Goal: Task Accomplishment & Management: Manage account settings

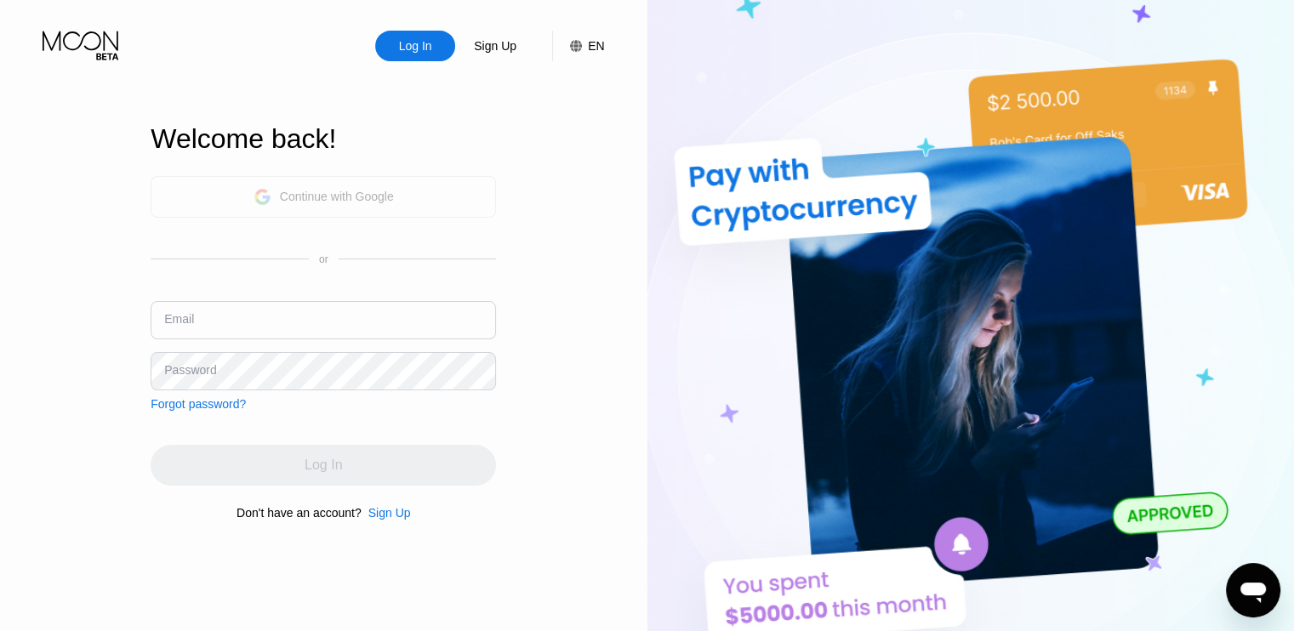
click at [278, 203] on div "Continue with Google" at bounding box center [324, 197] width 140 height 26
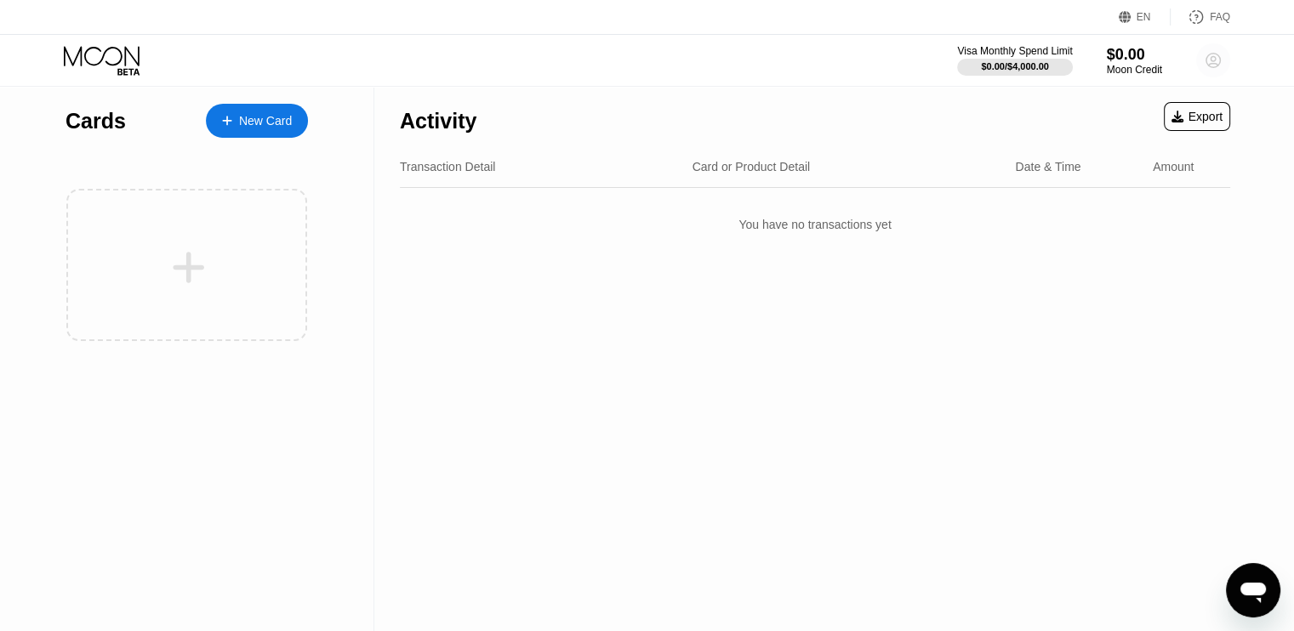
click at [1208, 57] on circle at bounding box center [1213, 60] width 34 height 34
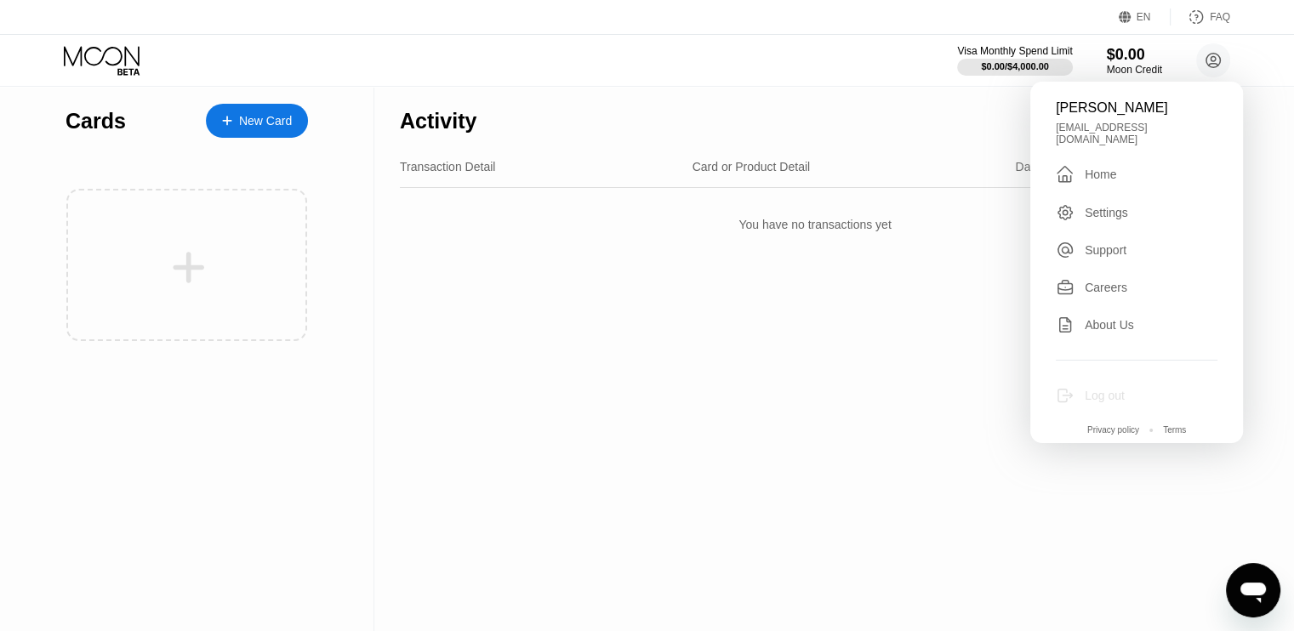
click at [1103, 396] on div "Log out" at bounding box center [1137, 395] width 162 height 19
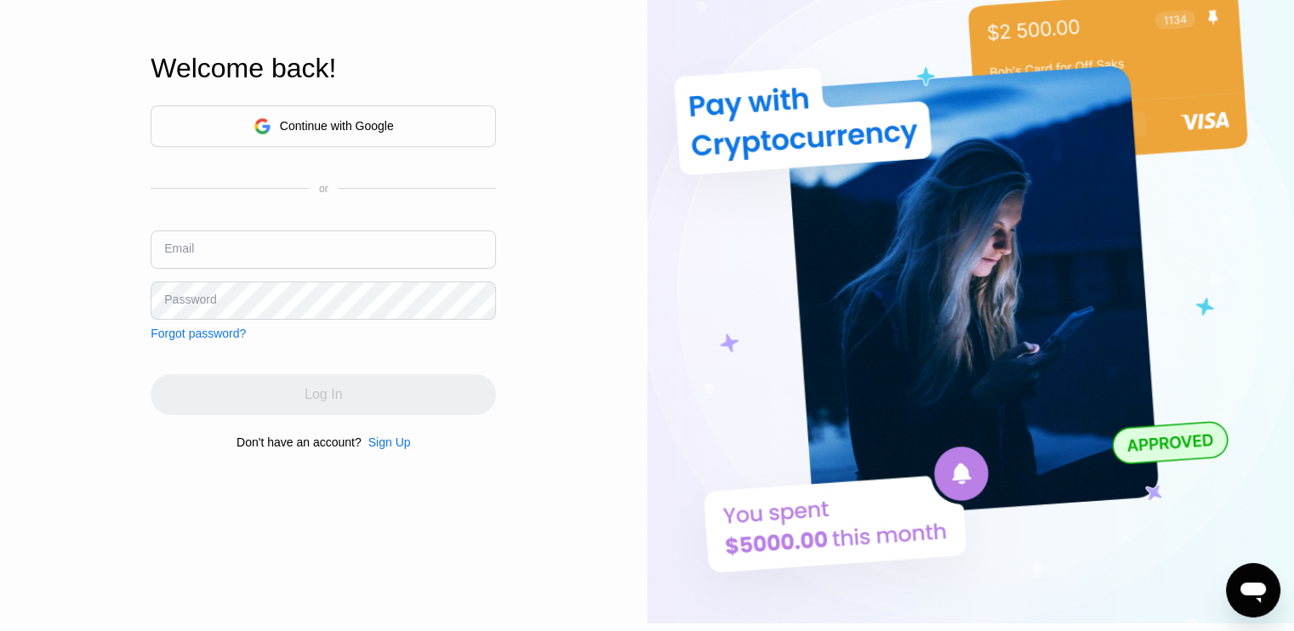
scroll to position [71, 0]
click at [278, 225] on div "Continue with Google or Email Password Forgot password?" at bounding box center [323, 222] width 345 height 235
click at [271, 235] on input "text" at bounding box center [323, 249] width 345 height 38
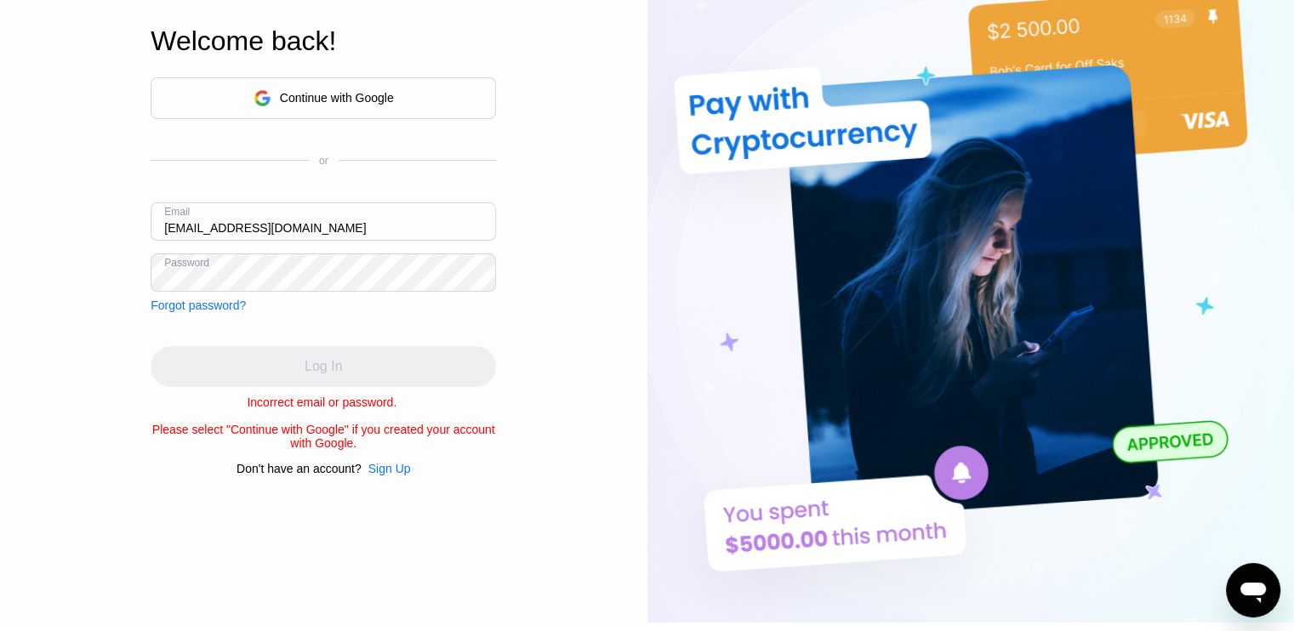
click at [362, 336] on div "Continue with Google or Email rezasadeghzadeh550@gmail.com Password Forgot pass…" at bounding box center [323, 276] width 345 height 398
click at [568, 380] on div "Log In Sign Up EN Language Select an item Save Welcome back! Continue with Goog…" at bounding box center [324, 276] width 648 height 694
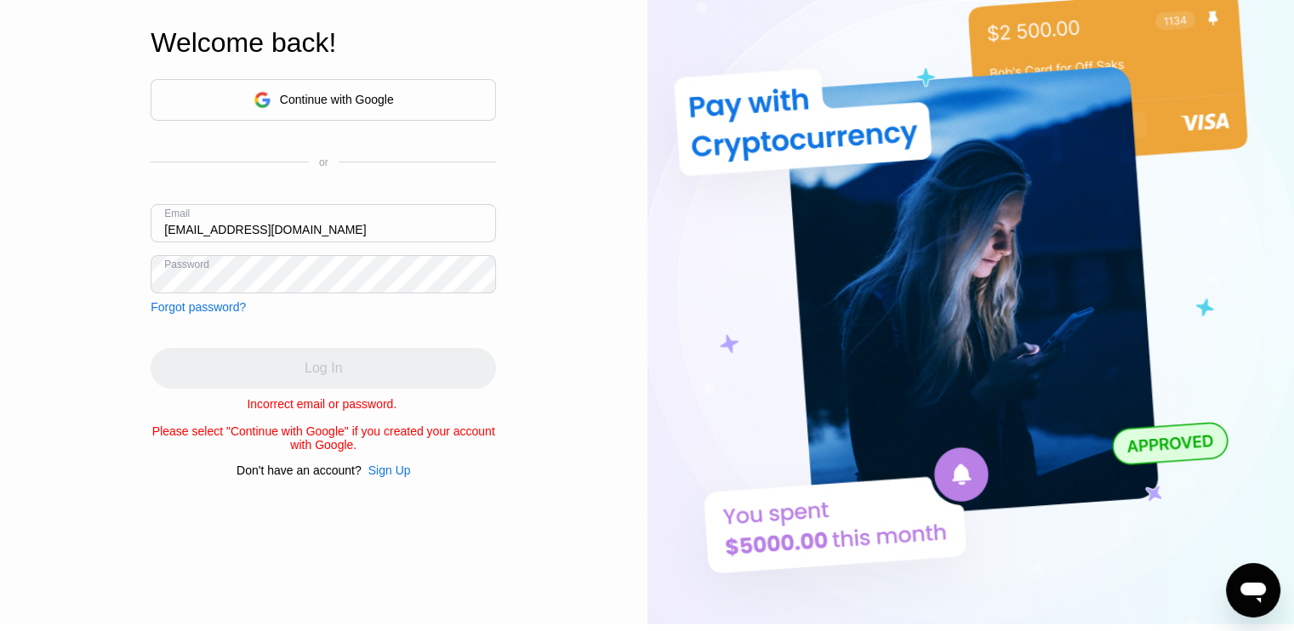
scroll to position [0, 0]
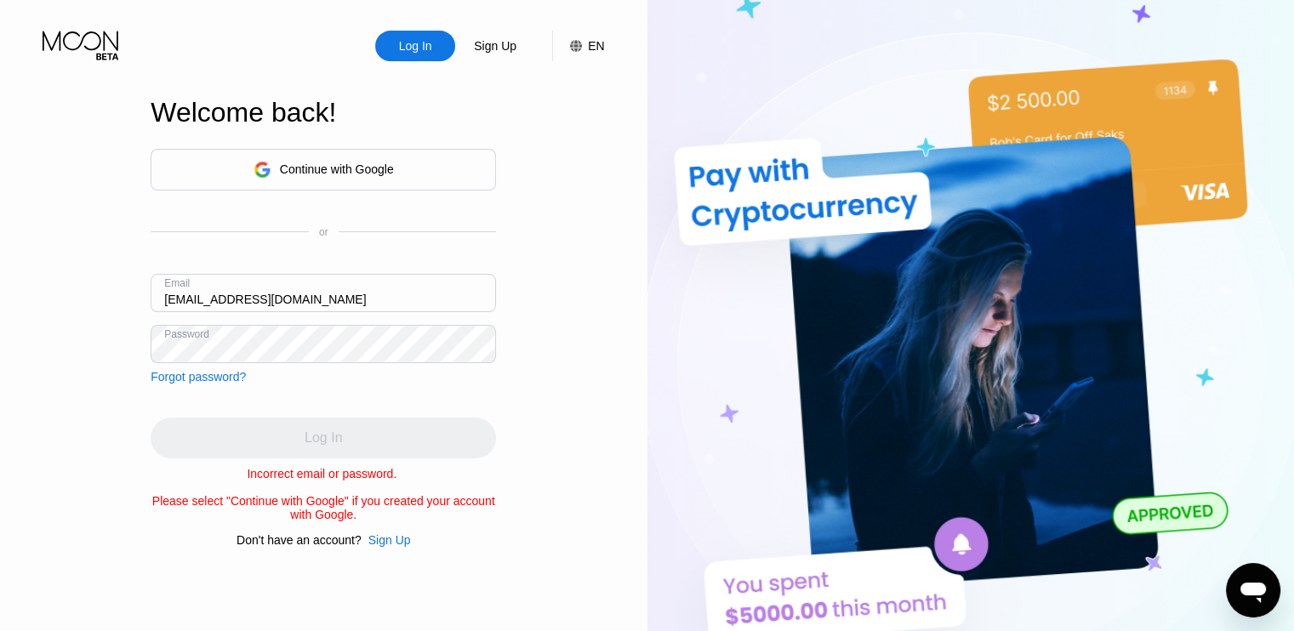
click at [405, 66] on div "Welcome back! Continue with Google or Email rezasadeghzadeh550@gmail.com Passwo…" at bounding box center [323, 321] width 345 height 694
click at [410, 57] on div "Log In" at bounding box center [415, 46] width 80 height 31
click at [480, 43] on div "Sign Up" at bounding box center [495, 45] width 46 height 17
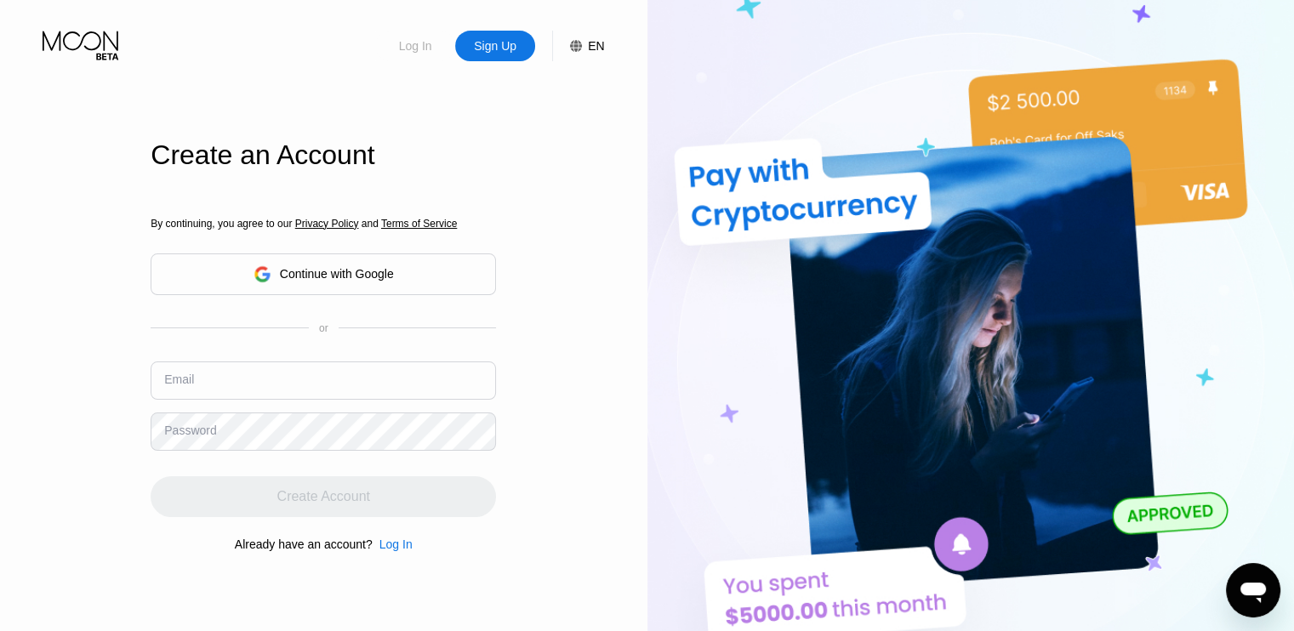
click at [412, 54] on div "Log In" at bounding box center [415, 45] width 37 height 17
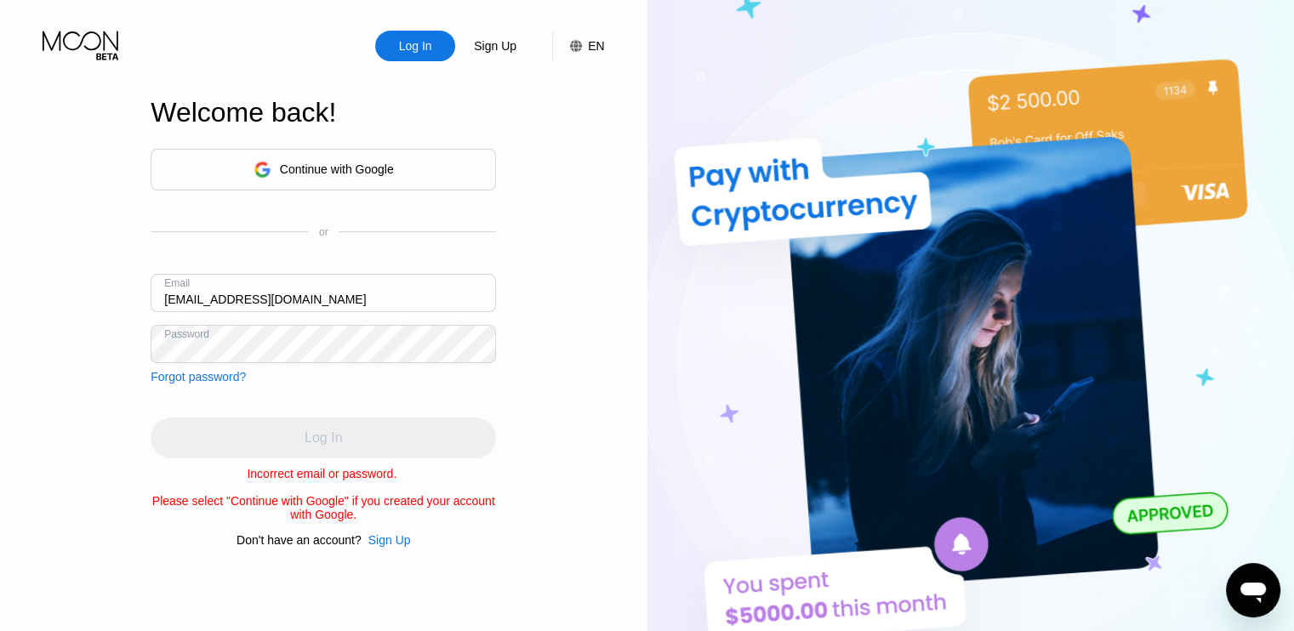
click at [273, 356] on div "Continue with Google or Email rezasadeghzadeh550@gmail.com Password Forgot pass…" at bounding box center [323, 266] width 345 height 235
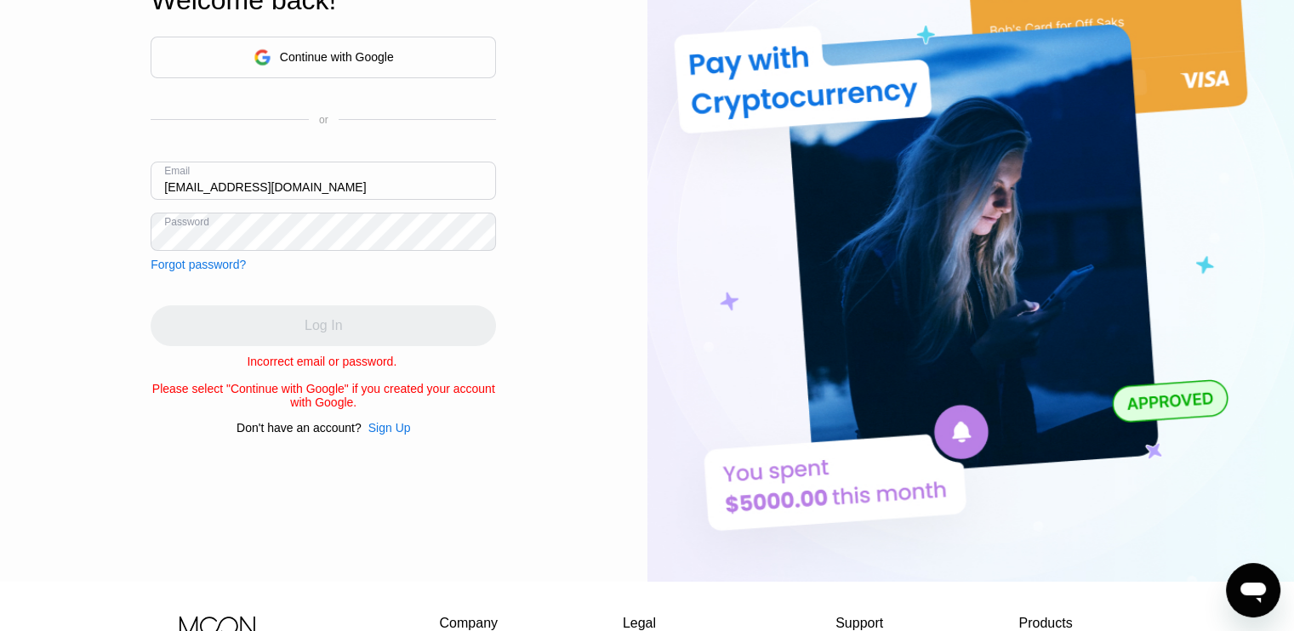
scroll to position [60, 0]
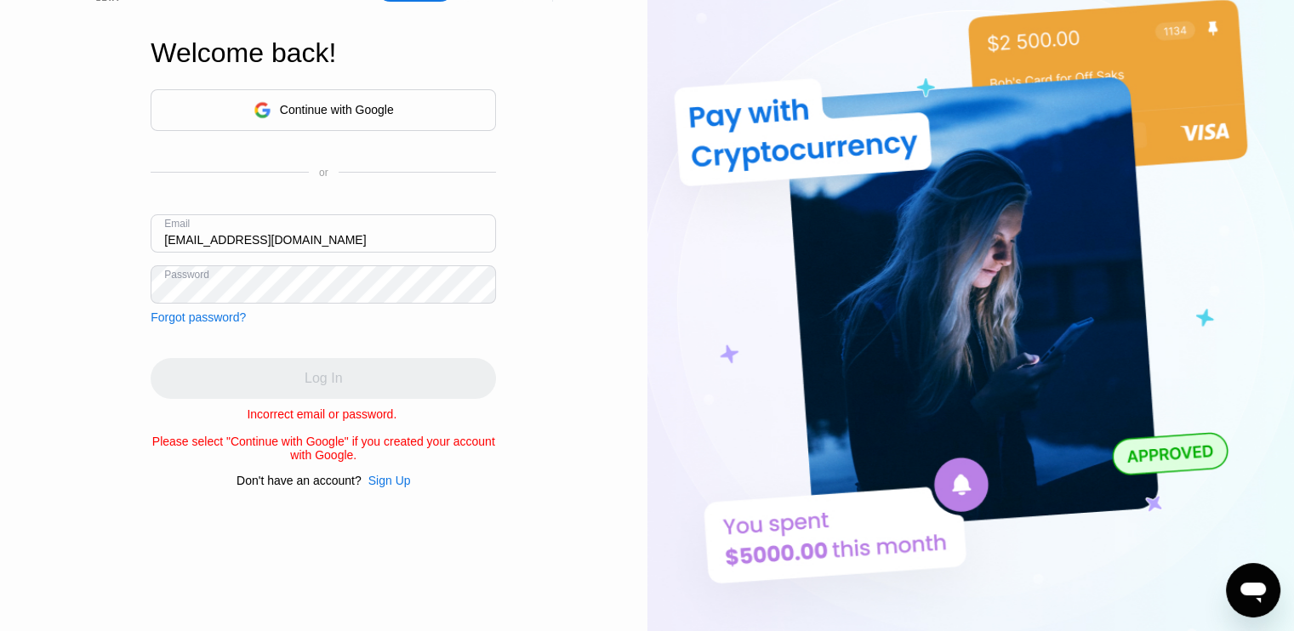
click at [371, 242] on input "rezasadeghzadeh550@gmail.com" at bounding box center [323, 233] width 345 height 38
type input "r"
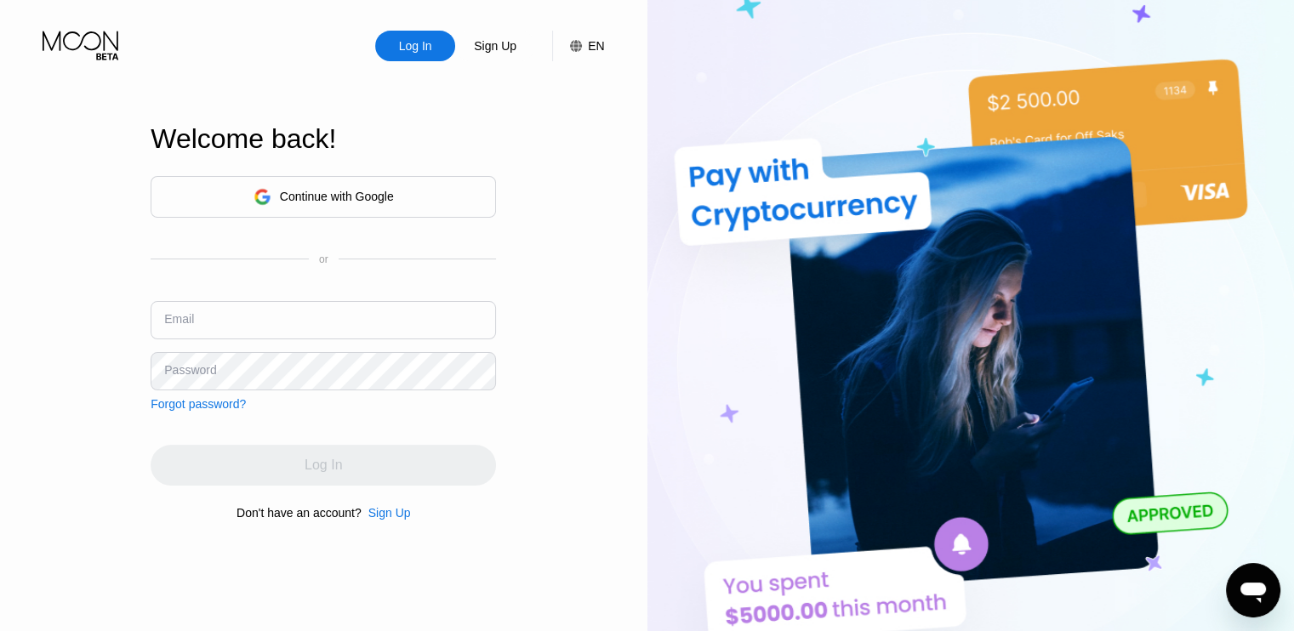
click at [235, 326] on input "text" at bounding box center [323, 320] width 345 height 38
type input "[EMAIL_ADDRESS][DOMAIN_NAME]"
click at [310, 467] on div "Log In" at bounding box center [323, 465] width 345 height 41
click at [202, 413] on div "Continue with Google or Email rezasadeghzadeh550@gmail.com Password Forgot pass…" at bounding box center [323, 347] width 345 height 345
click at [208, 397] on div "Forgot password?" at bounding box center [198, 404] width 95 height 14
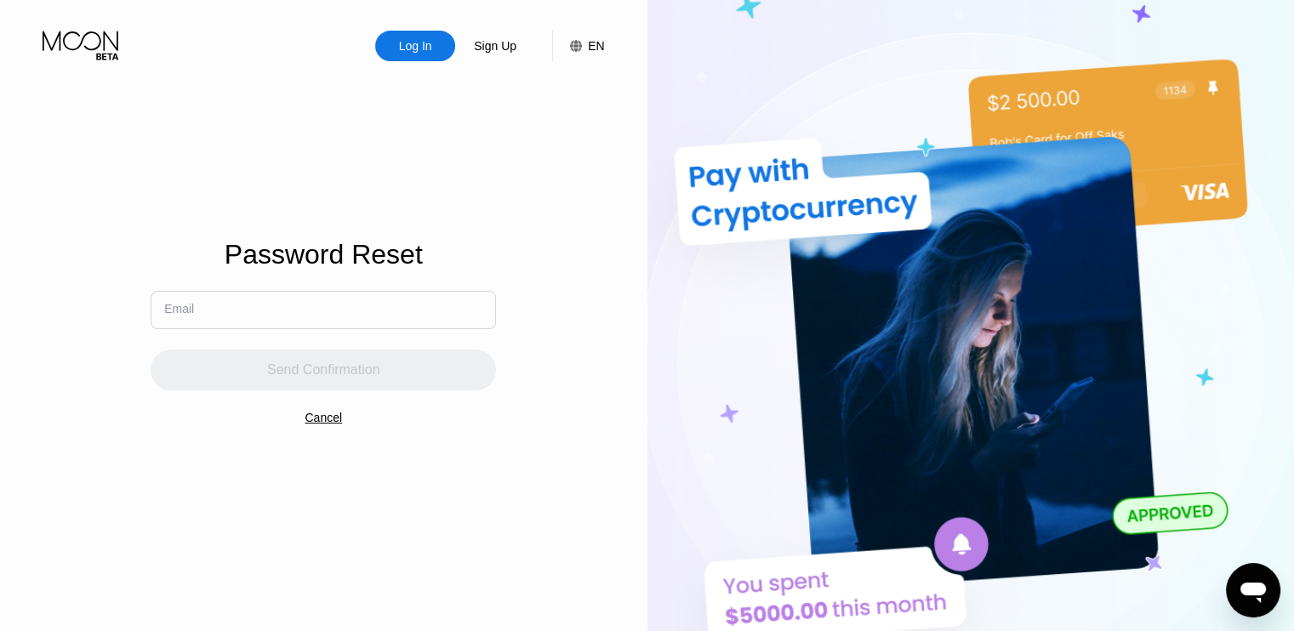
click at [293, 316] on input "text" at bounding box center [323, 310] width 345 height 38
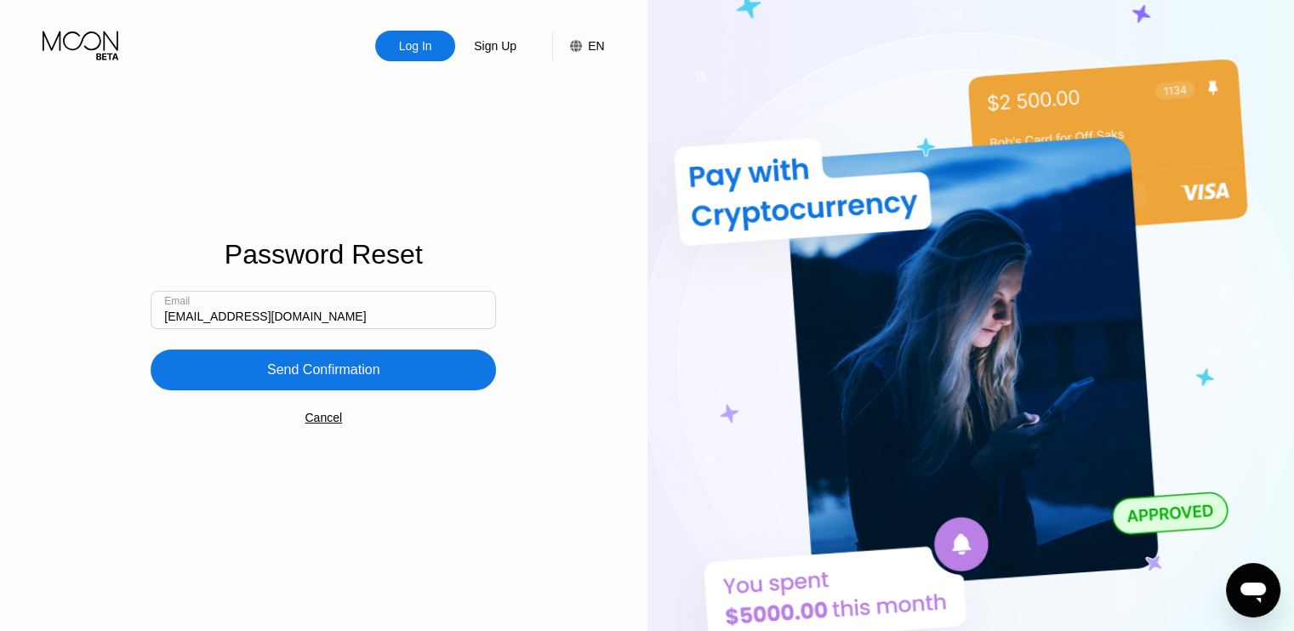
type input "[EMAIL_ADDRESS][DOMAIN_NAME]"
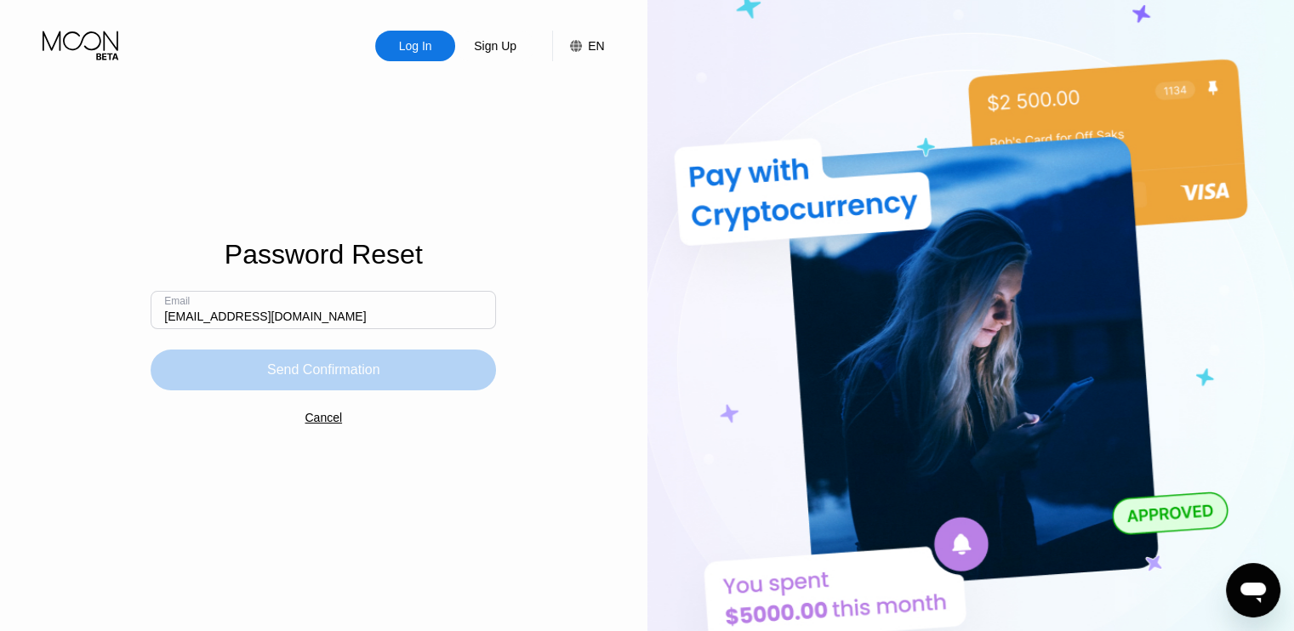
click at [322, 367] on div "Send Confirmation" at bounding box center [323, 370] width 113 height 17
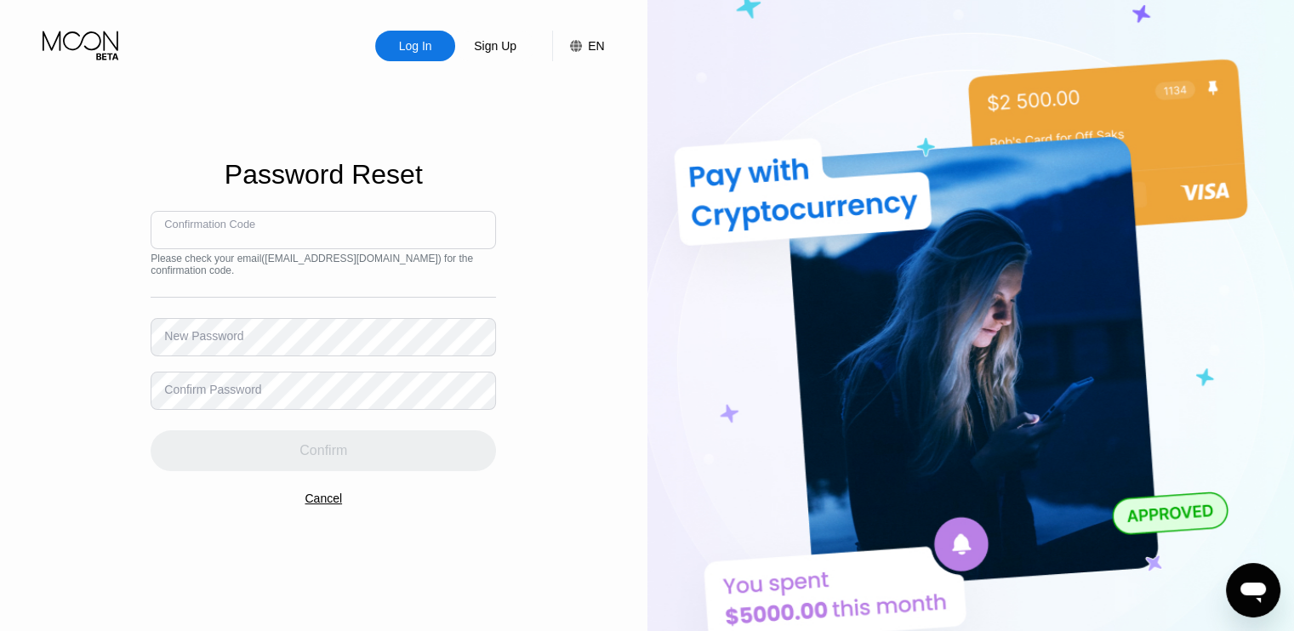
click at [275, 232] on input at bounding box center [323, 230] width 345 height 38
paste input "669728"
type input "669728"
click at [212, 328] on div "New Password" at bounding box center [323, 337] width 345 height 38
click at [252, 391] on div "Confirm Password" at bounding box center [212, 390] width 97 height 14
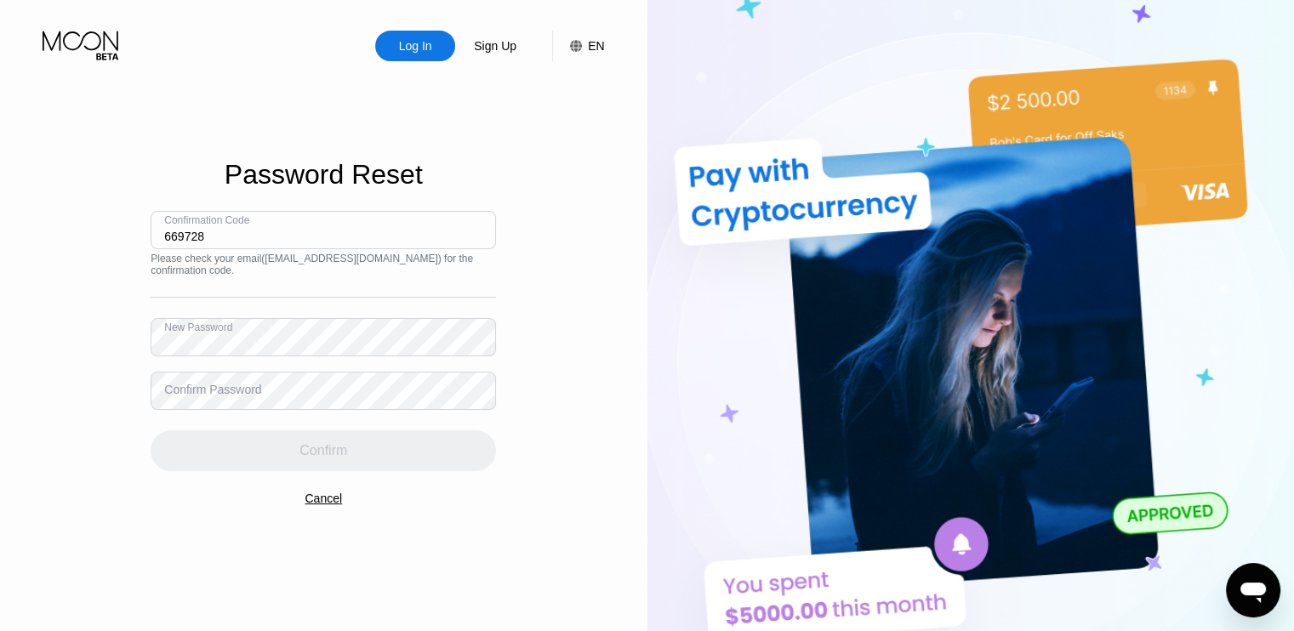
click at [240, 387] on div "Confirm Password" at bounding box center [212, 390] width 97 height 14
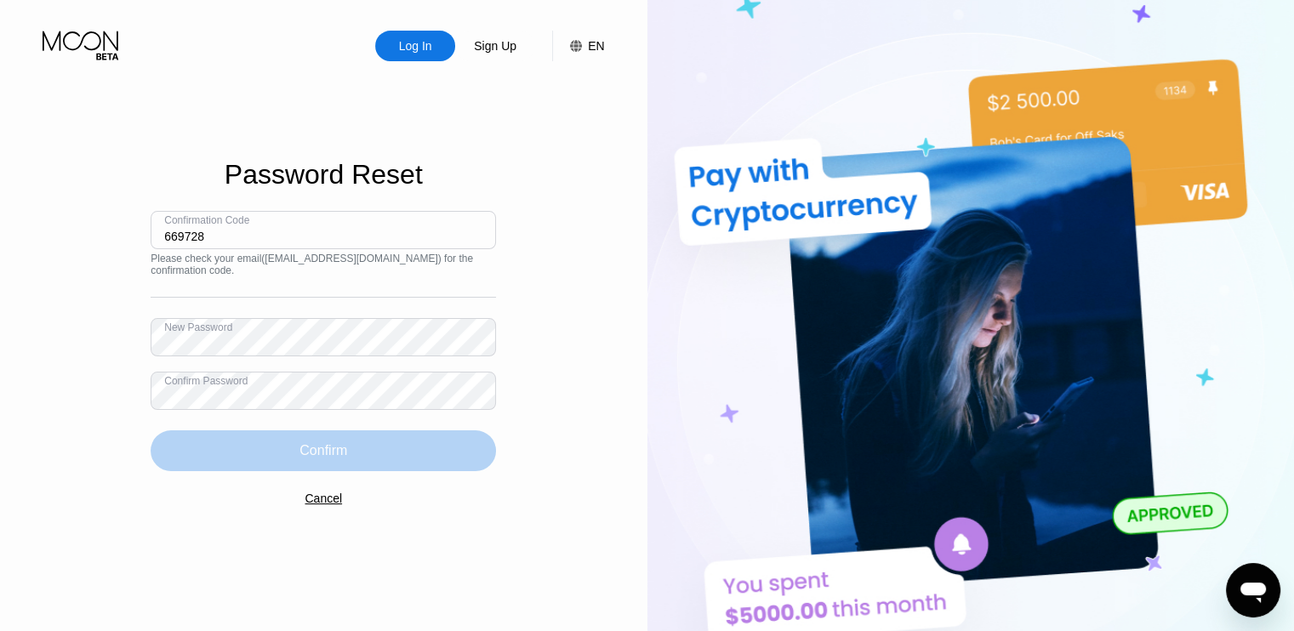
click at [288, 448] on div "Confirm" at bounding box center [323, 451] width 345 height 41
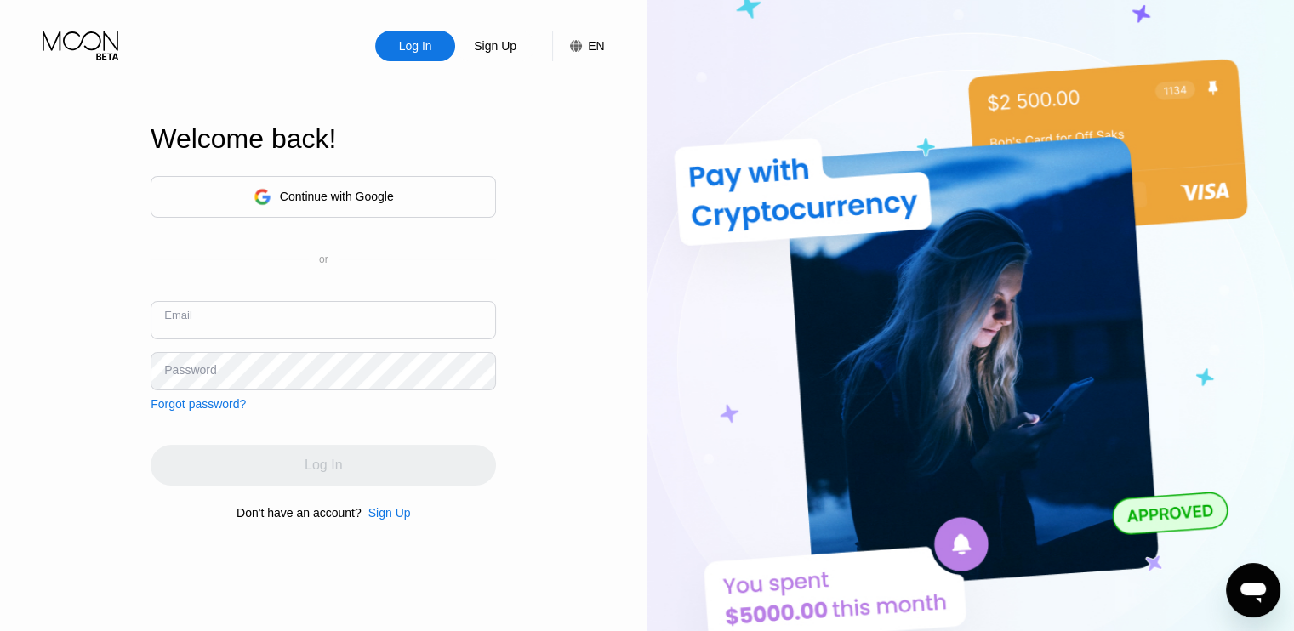
click at [248, 319] on input "text" at bounding box center [323, 320] width 345 height 38
type input "rezasadeghzadeh550@gmail.com"
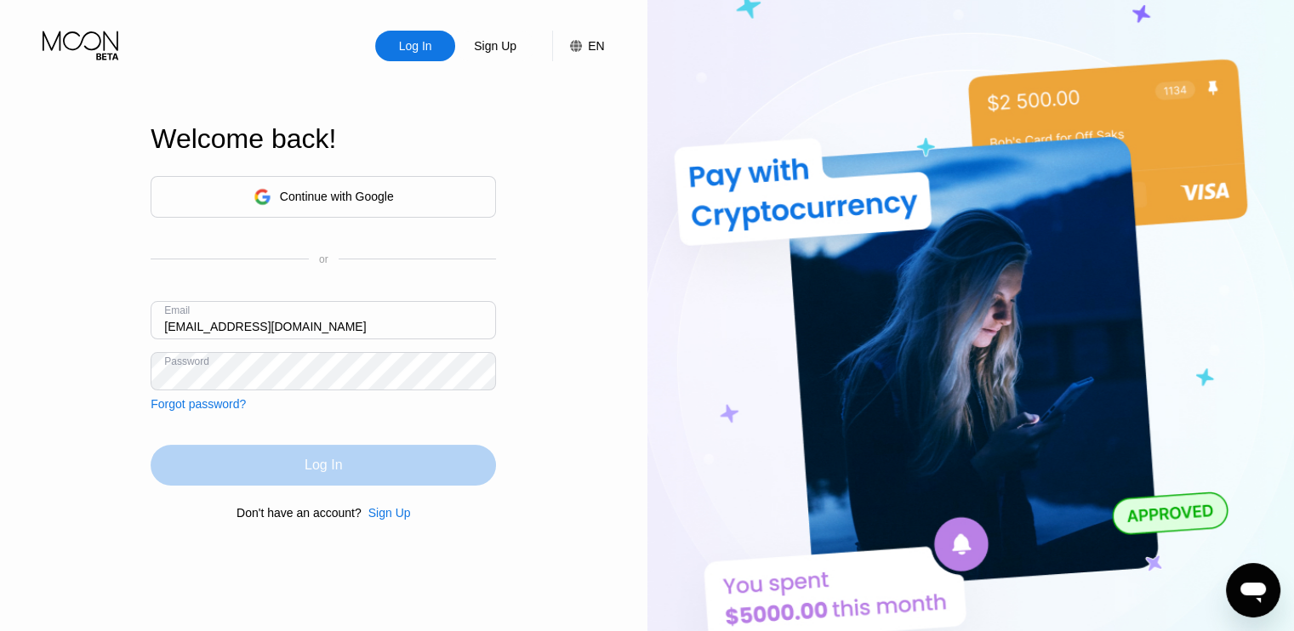
click at [272, 461] on div "Log In" at bounding box center [323, 465] width 345 height 41
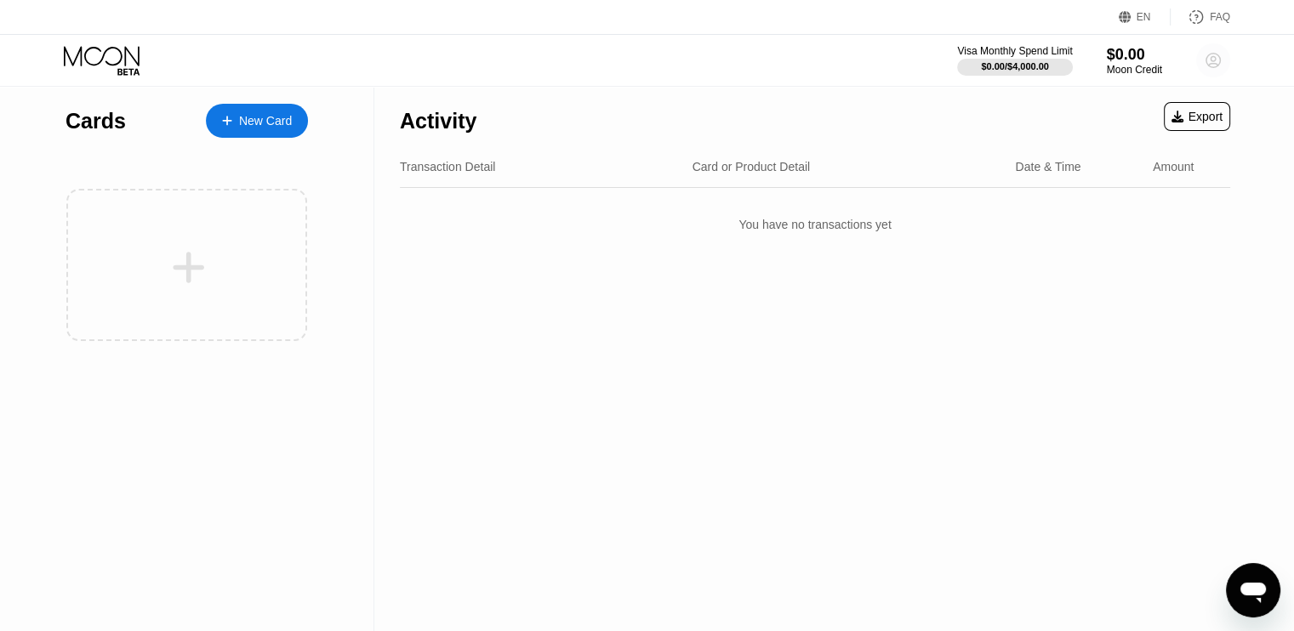
click at [1208, 57] on circle at bounding box center [1213, 60] width 34 height 34
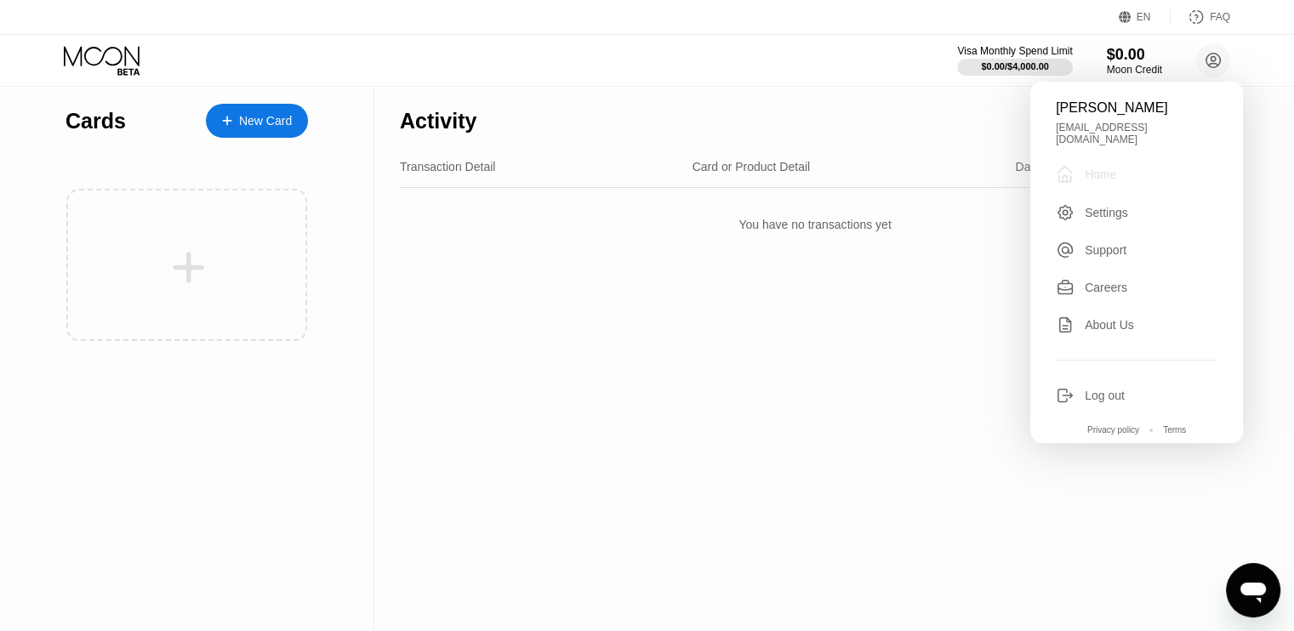
click at [1101, 168] on div "Home" at bounding box center [1100, 175] width 31 height 14
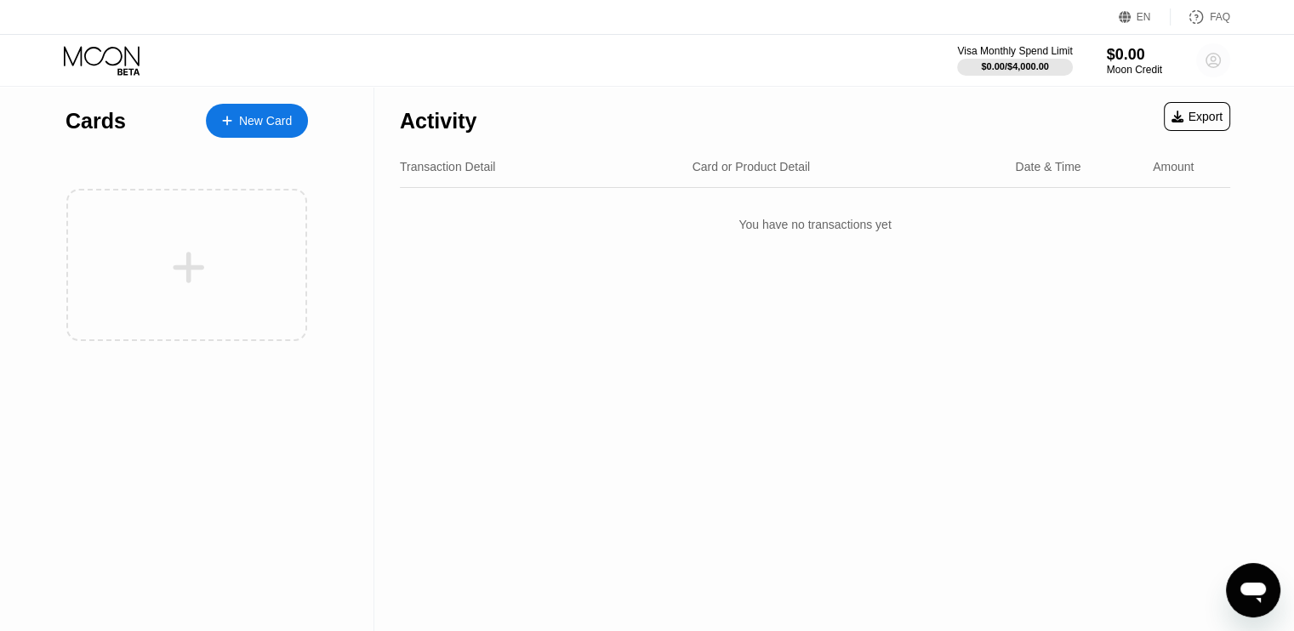
click at [1218, 59] on circle at bounding box center [1213, 60] width 34 height 34
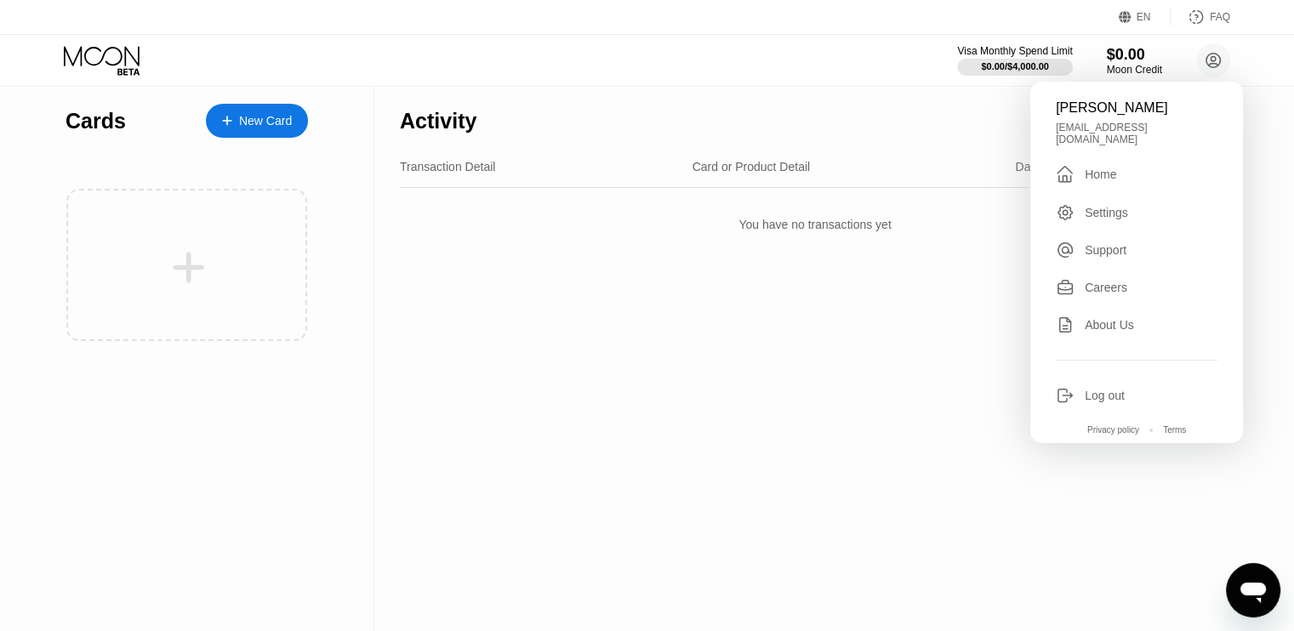
click at [1120, 282] on div "Careers" at bounding box center [1106, 288] width 43 height 14
drag, startPoint x: 1096, startPoint y: 180, endPoint x: 1070, endPoint y: 172, distance: 27.7
click at [1070, 172] on div "Reza Sadeghzadeh rezasadeghzadeh550@gmail.com  Home Settings Support Careers A…" at bounding box center [1136, 263] width 213 height 362
click at [1070, 172] on div "" at bounding box center [1065, 174] width 19 height 20
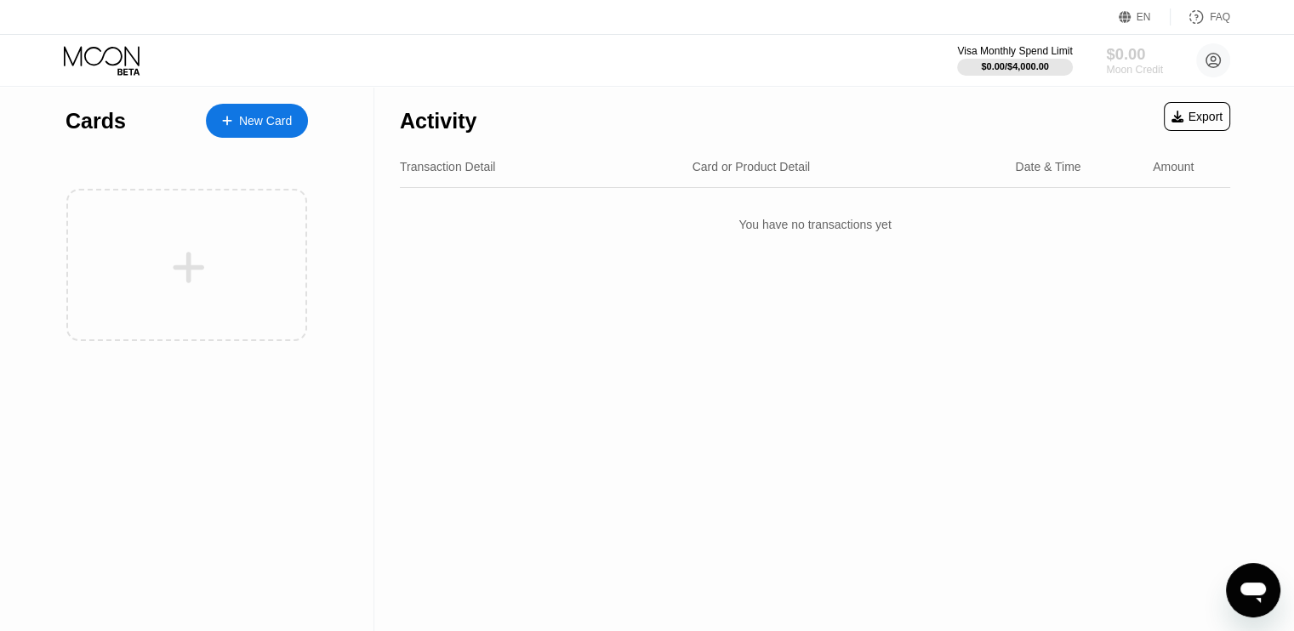
click at [1126, 56] on div "$0.00" at bounding box center [1134, 54] width 57 height 18
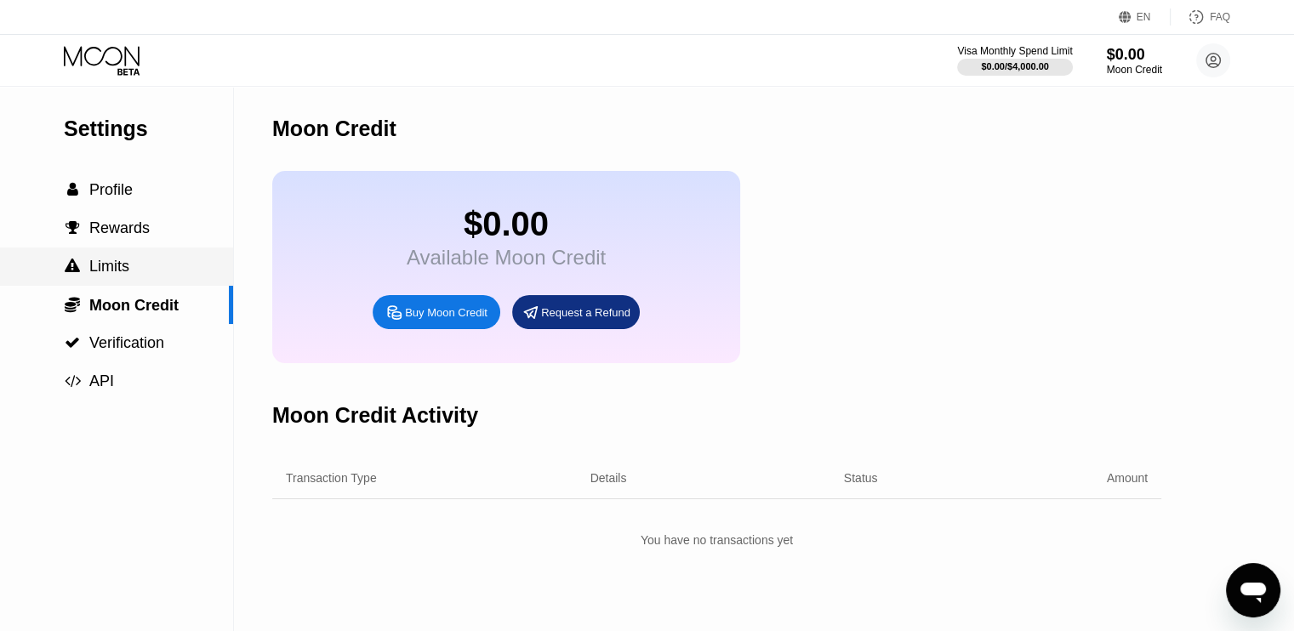
click at [125, 260] on span "Limits" at bounding box center [109, 266] width 40 height 17
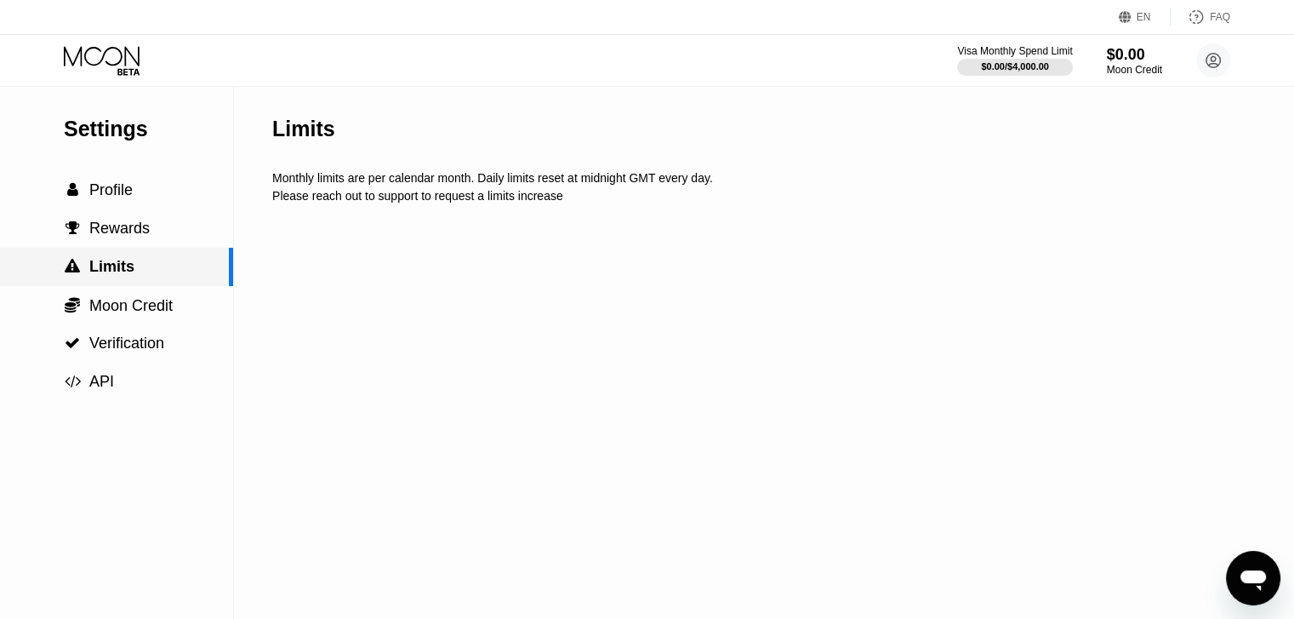
click at [125, 260] on span "Limits" at bounding box center [111, 266] width 45 height 17
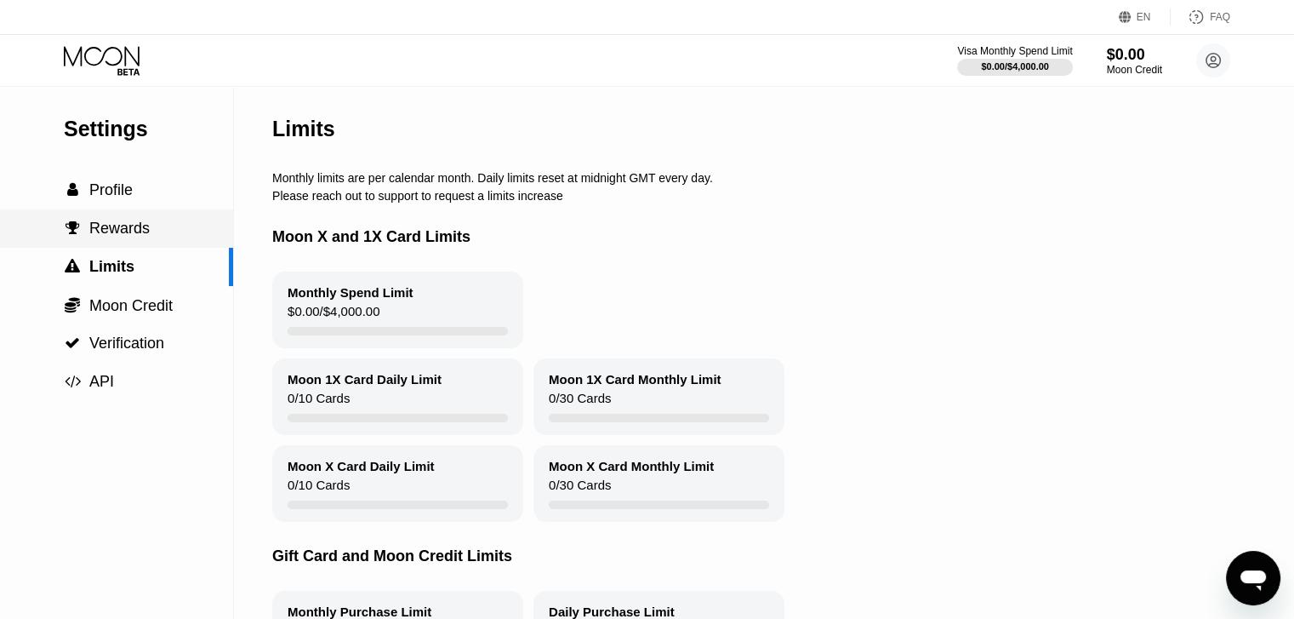
click at [126, 237] on span "Rewards" at bounding box center [119, 228] width 60 height 17
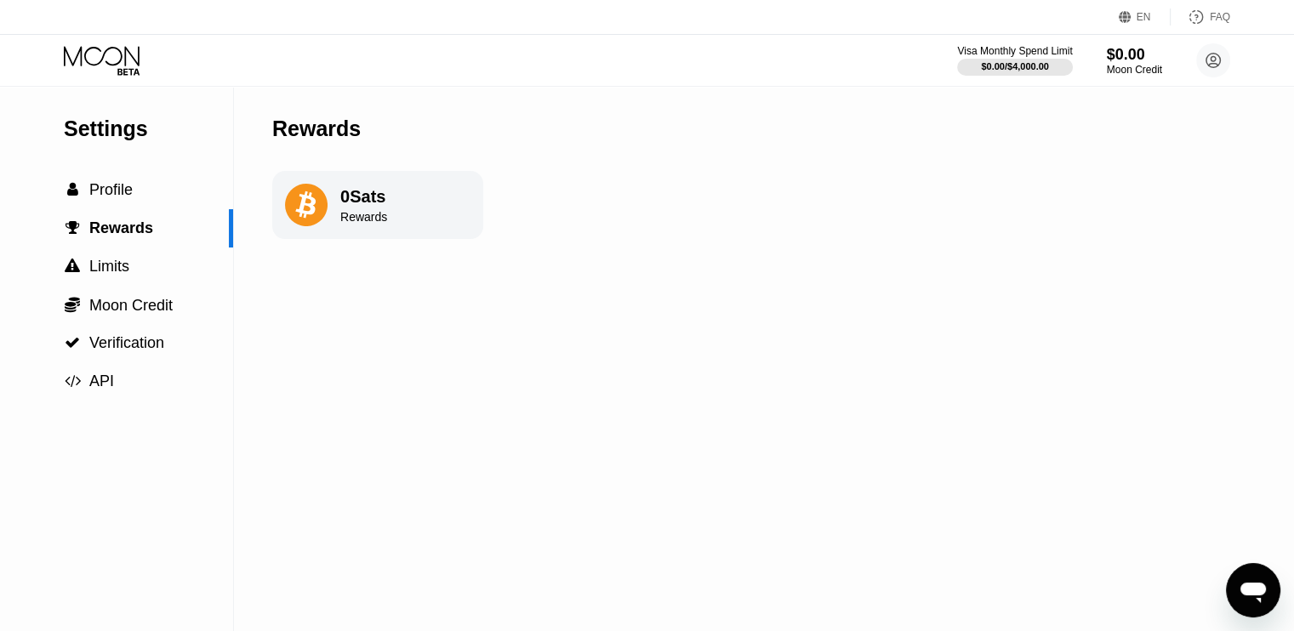
click at [129, 169] on div "Settings  Profile  Rewards  Limits  Moon Credit  Verification  API" at bounding box center [116, 244] width 233 height 314
click at [117, 196] on span "Profile" at bounding box center [110, 189] width 43 height 17
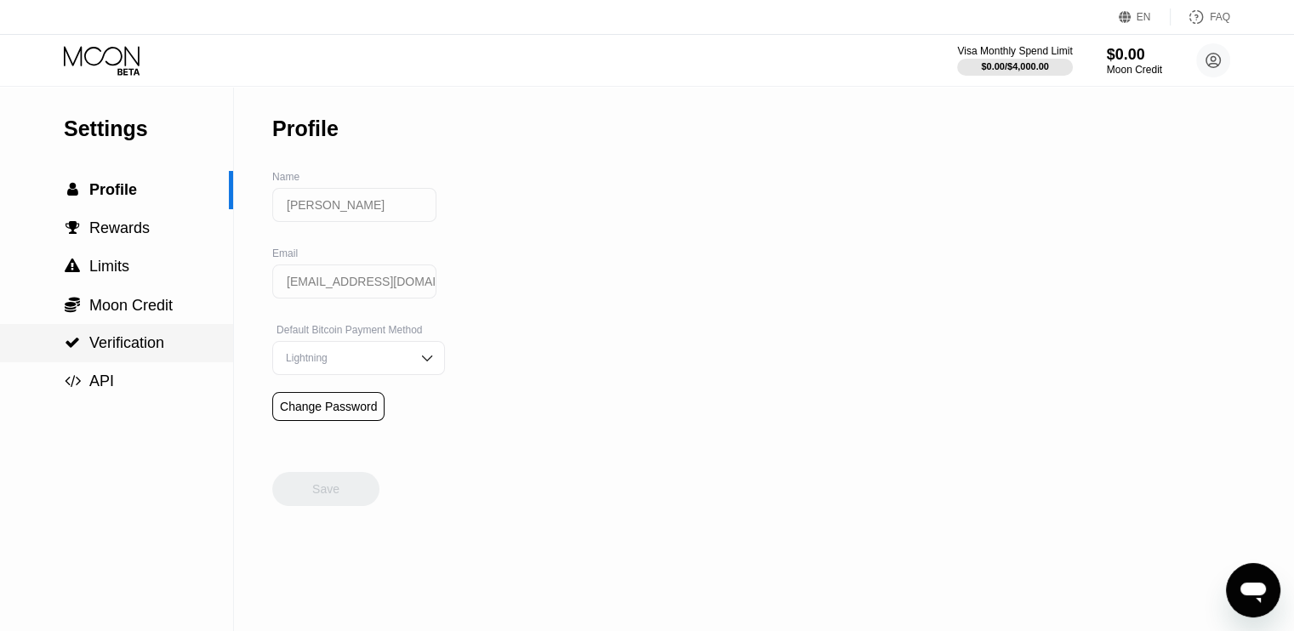
click at [123, 337] on span "Verification" at bounding box center [126, 342] width 75 height 17
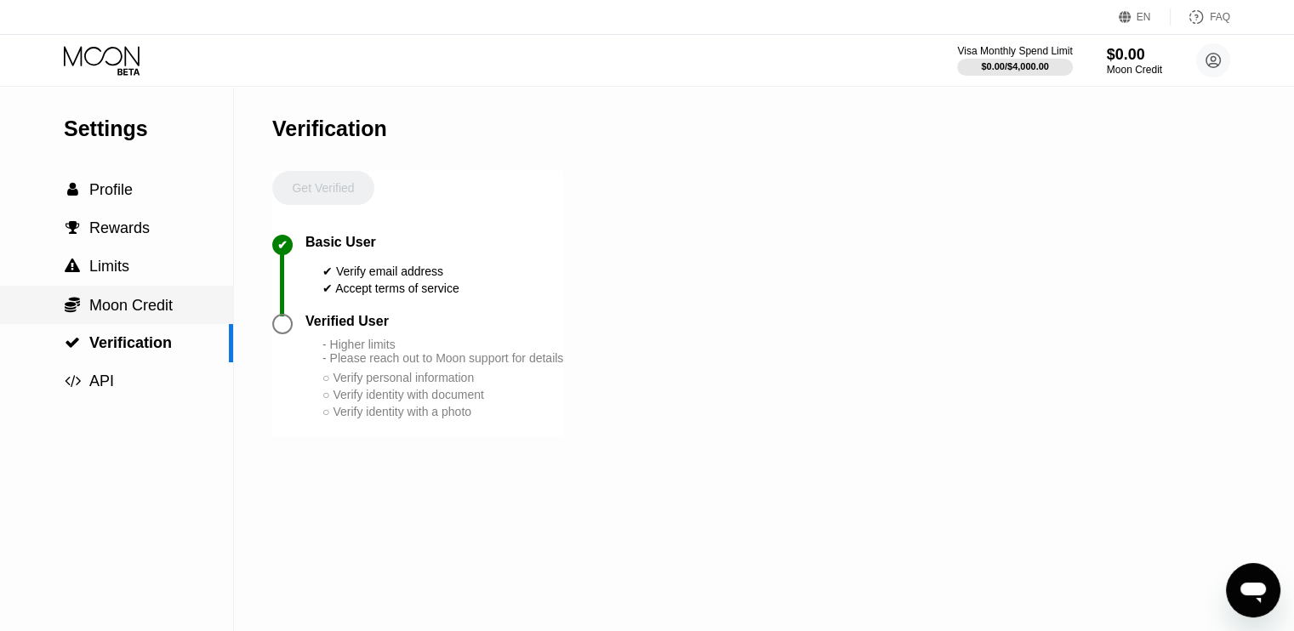
click at [126, 322] on div " Moon Credit" at bounding box center [116, 305] width 233 height 38
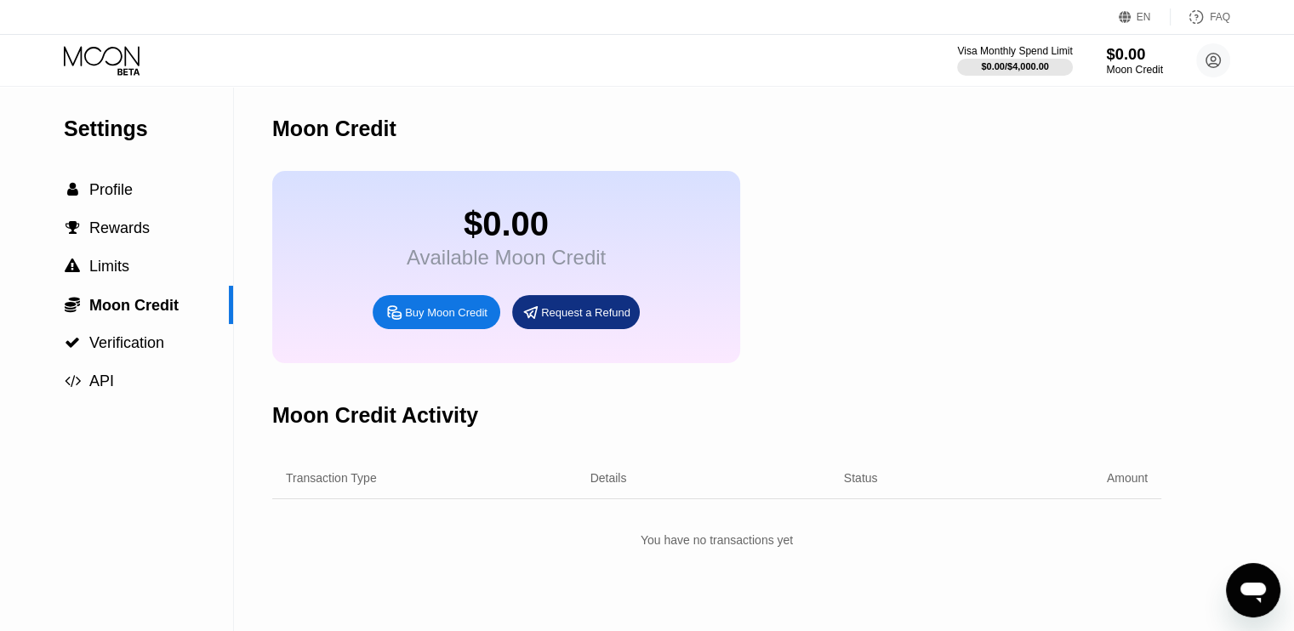
click at [1157, 73] on div "Moon Credit" at bounding box center [1134, 70] width 57 height 12
click at [1219, 47] on circle at bounding box center [1213, 60] width 34 height 34
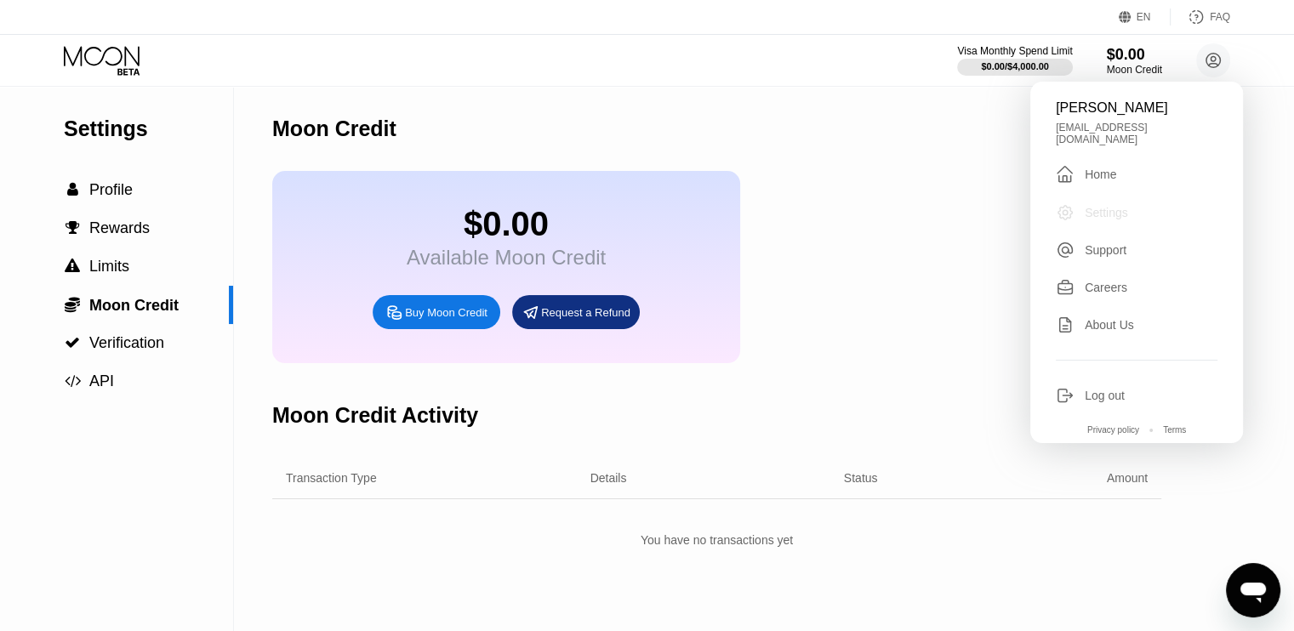
click at [1097, 206] on div "Settings" at bounding box center [1106, 213] width 43 height 14
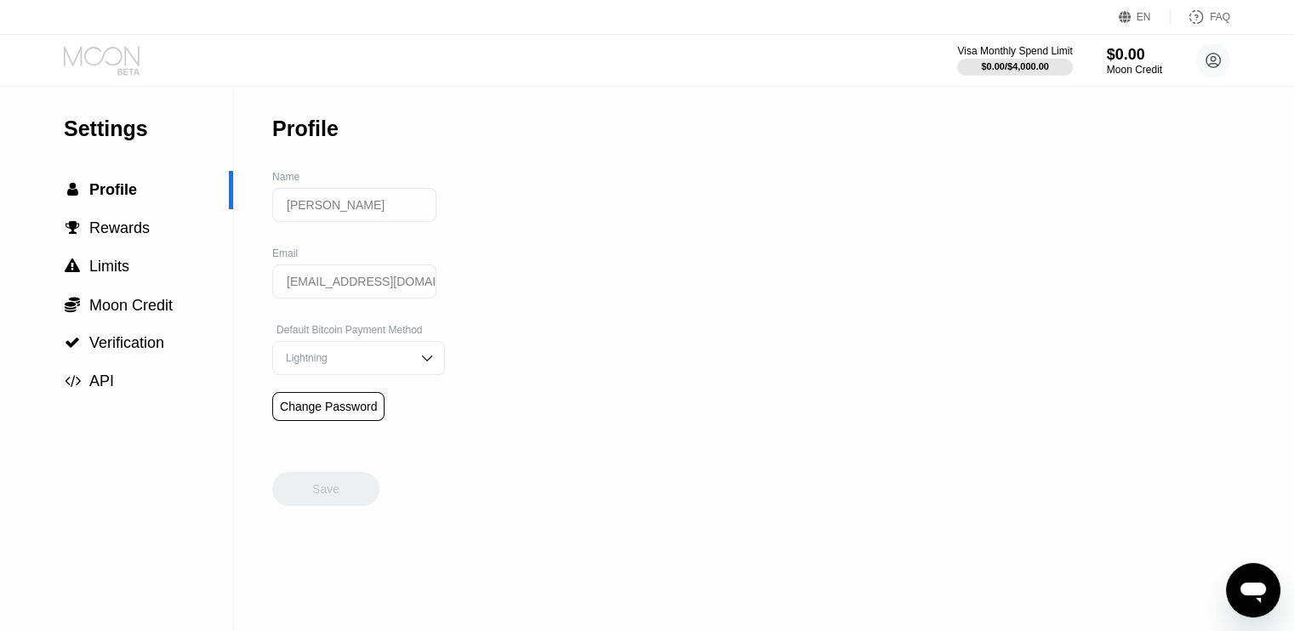
click at [100, 69] on icon at bounding box center [103, 61] width 79 height 30
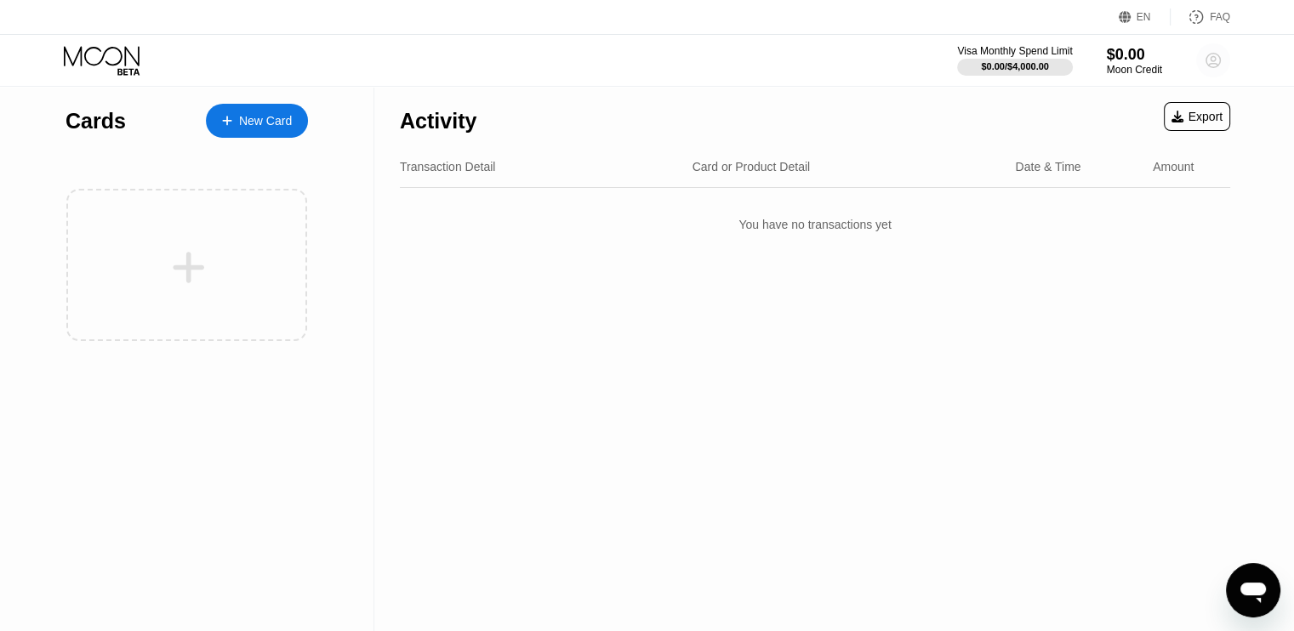
click at [1218, 64] on circle at bounding box center [1213, 60] width 34 height 34
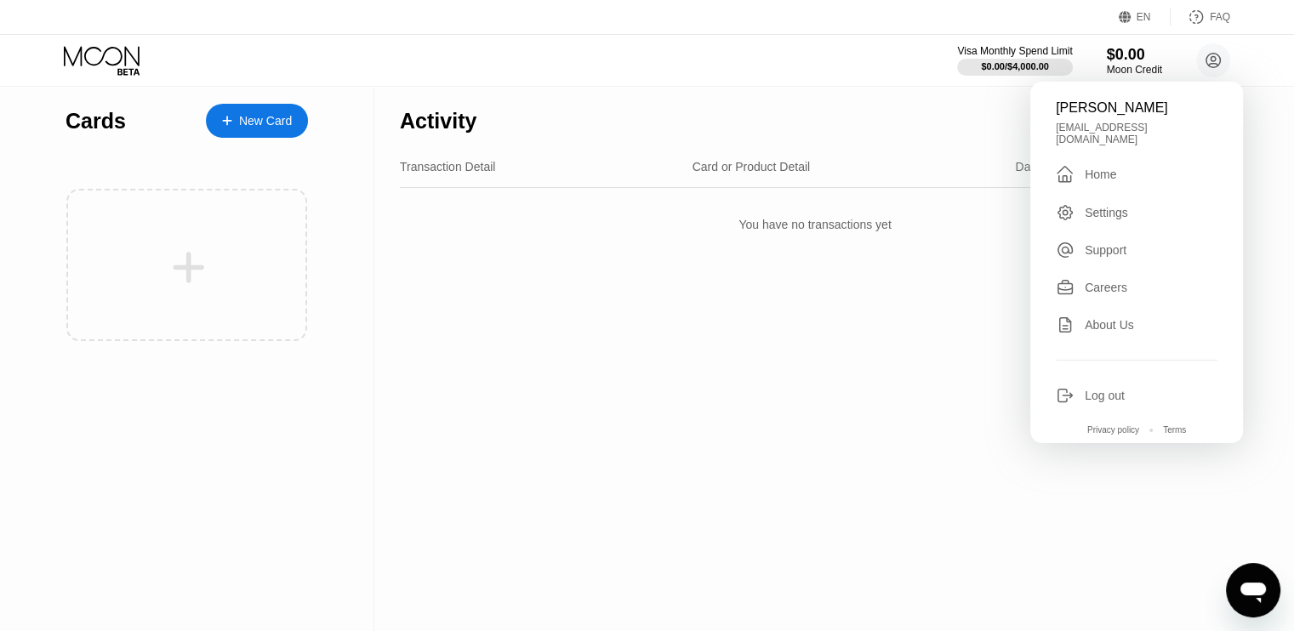
click at [1096, 403] on div "Reza Sadeghzadeh rezasadeghzadeh550@gmail.com  Home Settings Support Careers A…" at bounding box center [1136, 263] width 213 height 362
click at [1118, 398] on div "Reza Sadeghzadeh rezasadeghzadeh550@gmail.com  Home Settings Support Careers A…" at bounding box center [1136, 263] width 213 height 362
click at [1139, 392] on div "Log out" at bounding box center [1137, 395] width 162 height 19
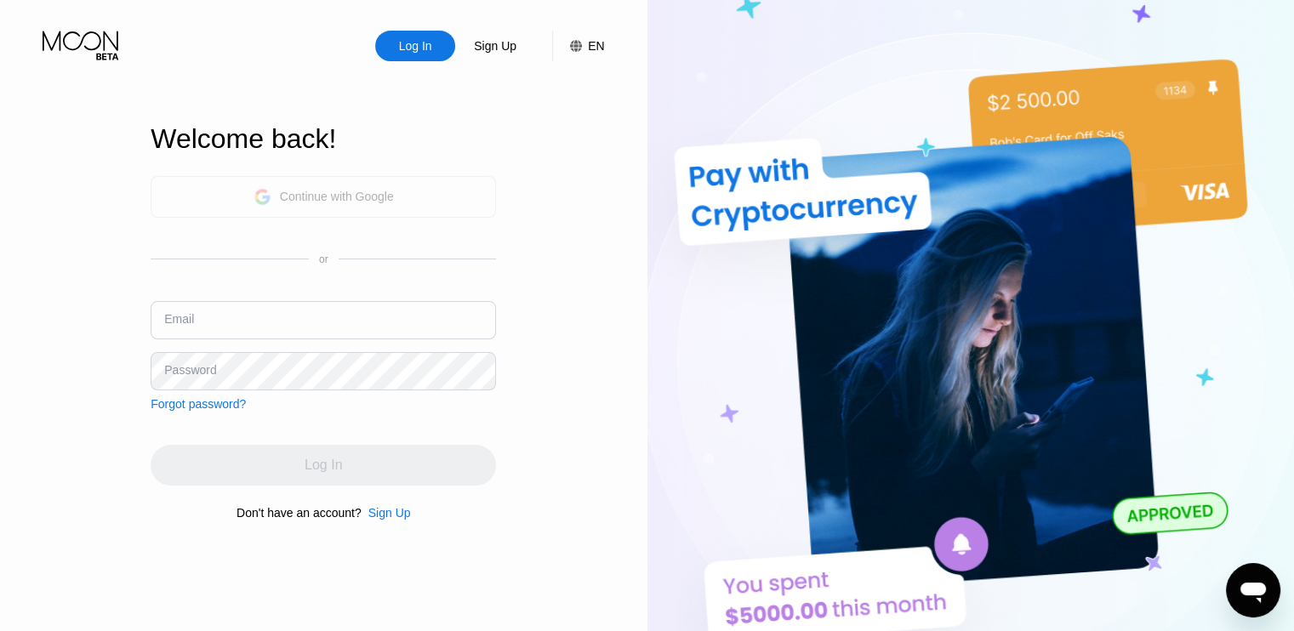
click at [381, 184] on div "Continue with Google" at bounding box center [324, 197] width 140 height 26
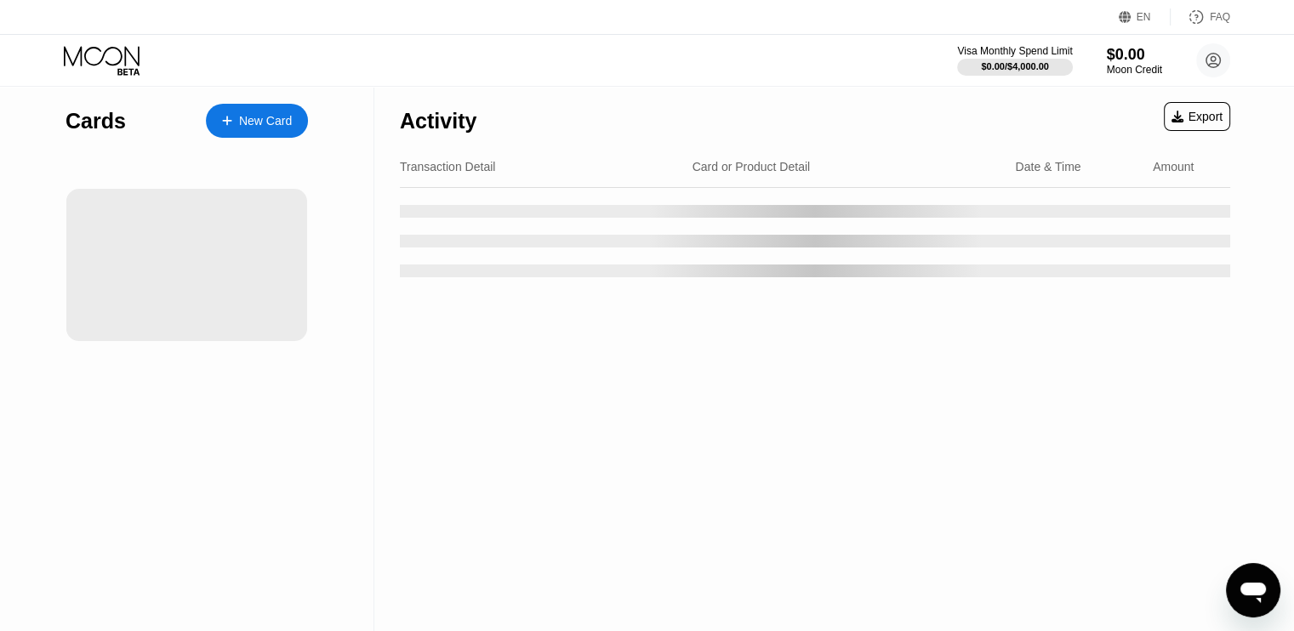
click at [1233, 63] on div "Visa Monthly Spend Limit $0.00 / $4,000.00 $0.00 Moon Credit Reza Sadeghzadeh r…" at bounding box center [647, 60] width 1294 height 51
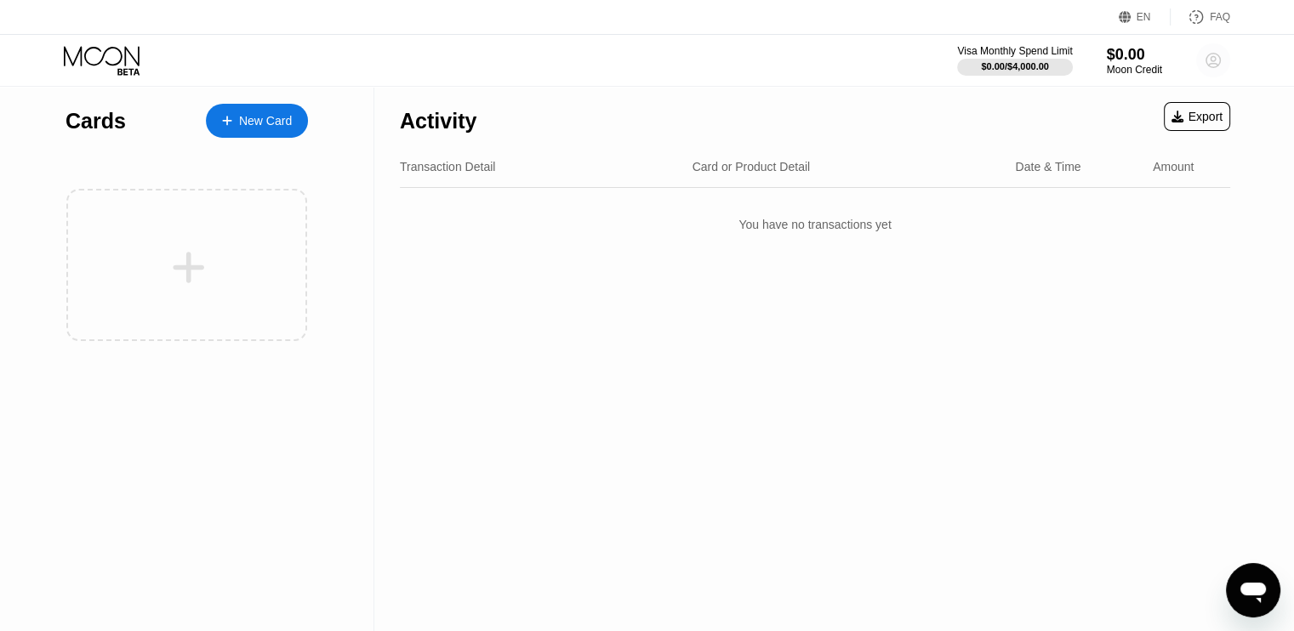
click at [1218, 63] on circle at bounding box center [1213, 60] width 34 height 34
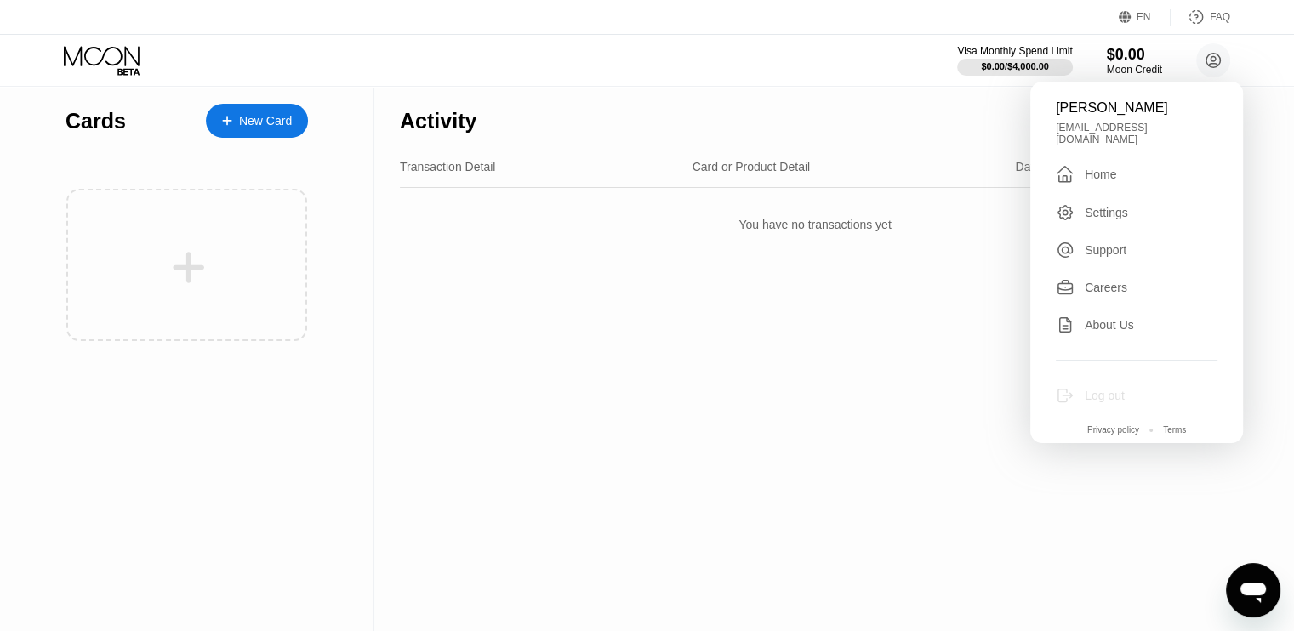
click at [1139, 396] on div "Log out" at bounding box center [1137, 395] width 162 height 19
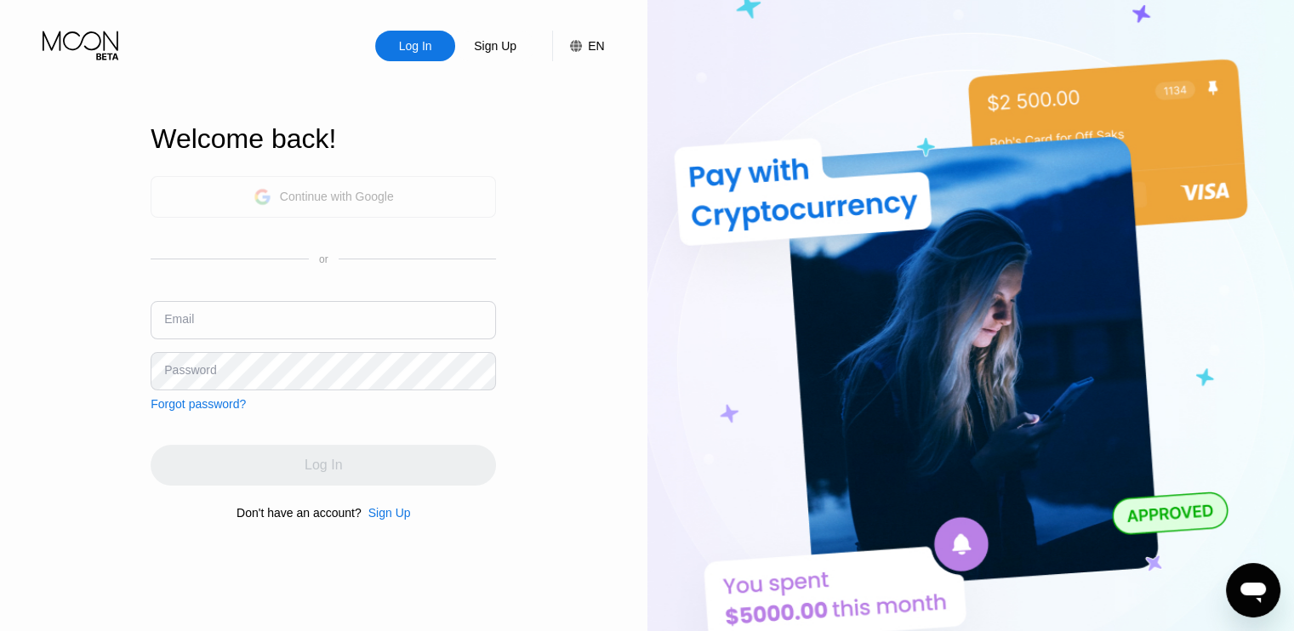
click at [369, 192] on div "Continue with Google" at bounding box center [337, 197] width 114 height 14
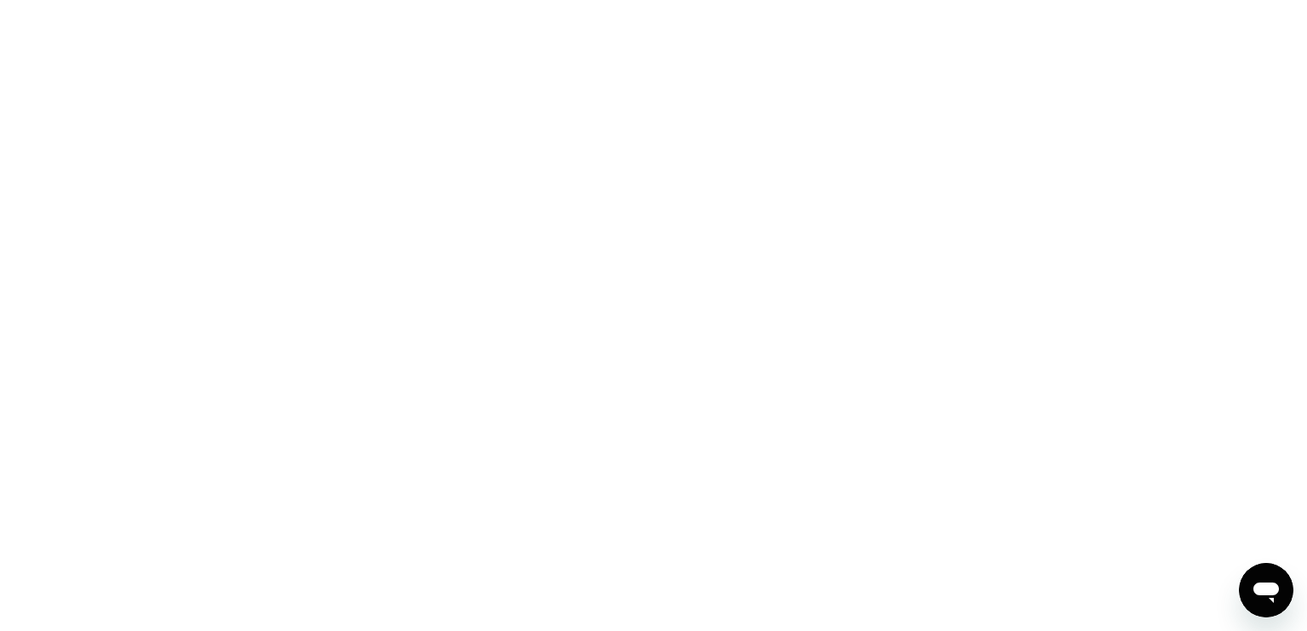
click circle
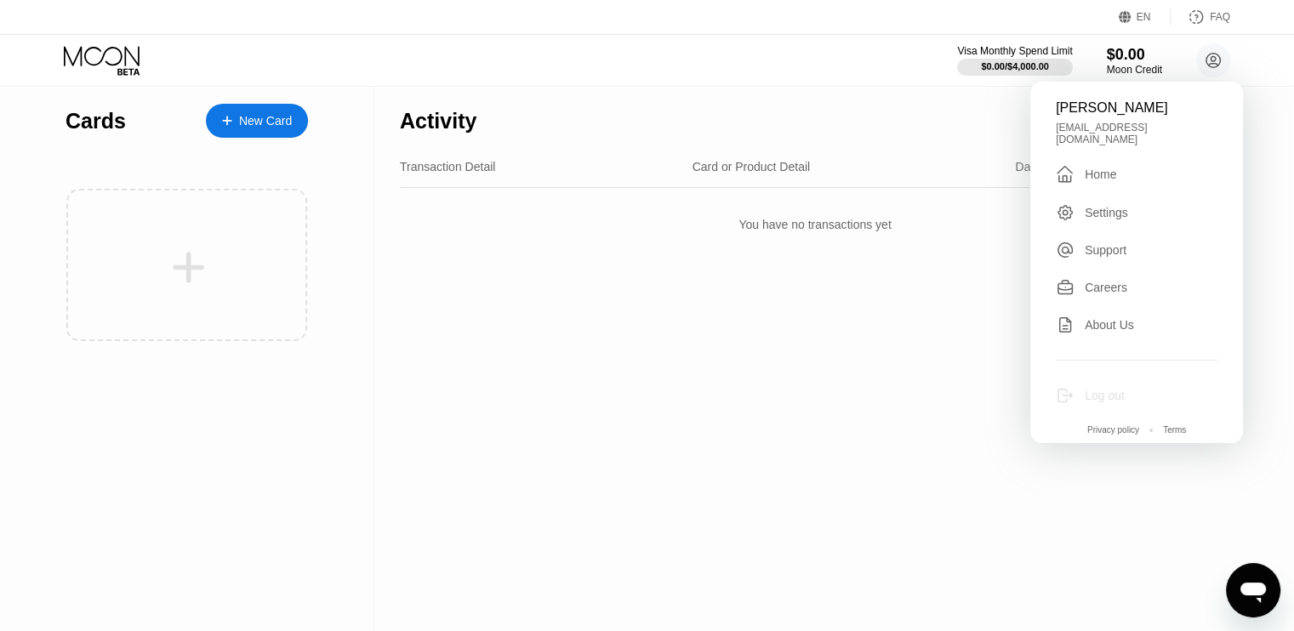
click at [1104, 389] on div "Log out" at bounding box center [1105, 396] width 40 height 14
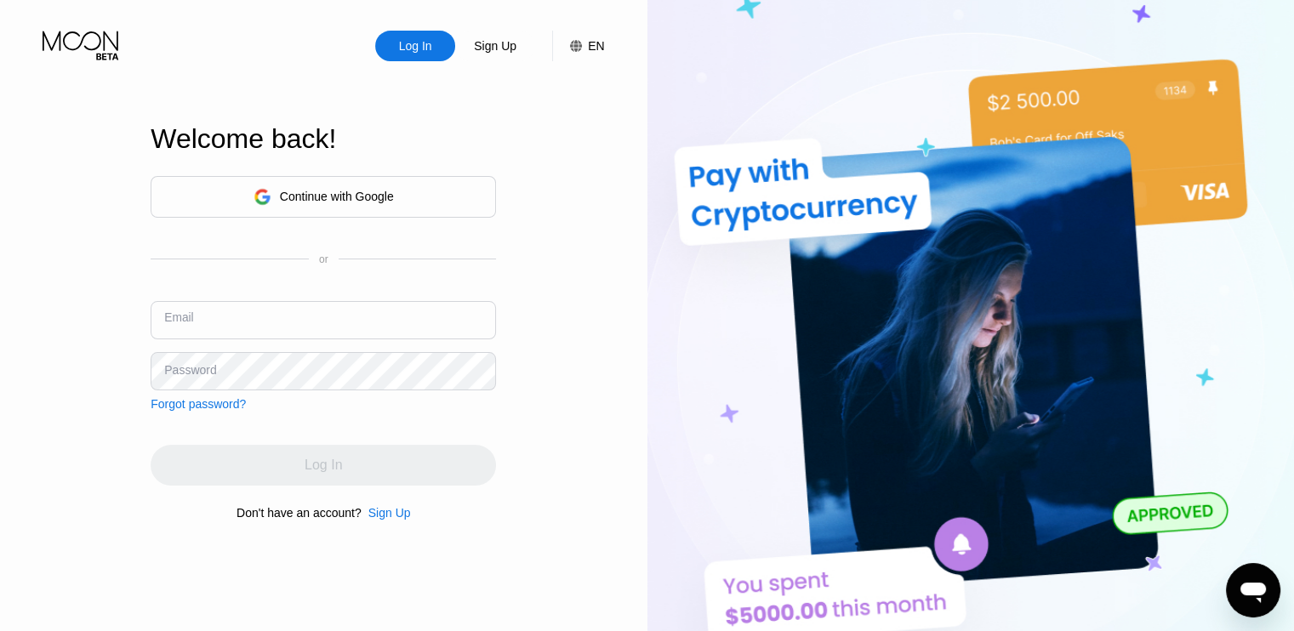
click at [358, 306] on input "text" at bounding box center [323, 320] width 345 height 38
click at [382, 322] on input "text" at bounding box center [323, 320] width 345 height 38
type input "[EMAIL_ADDRESS][DOMAIN_NAME]"
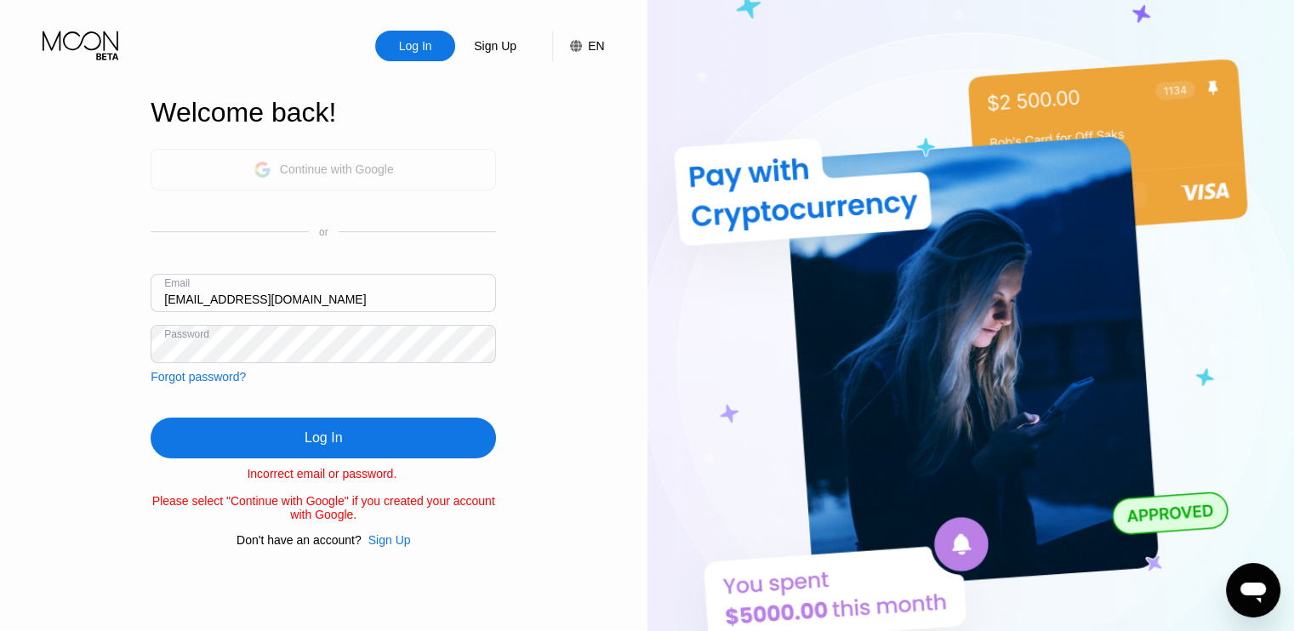
click at [339, 165] on div "Continue with Google" at bounding box center [337, 170] width 114 height 14
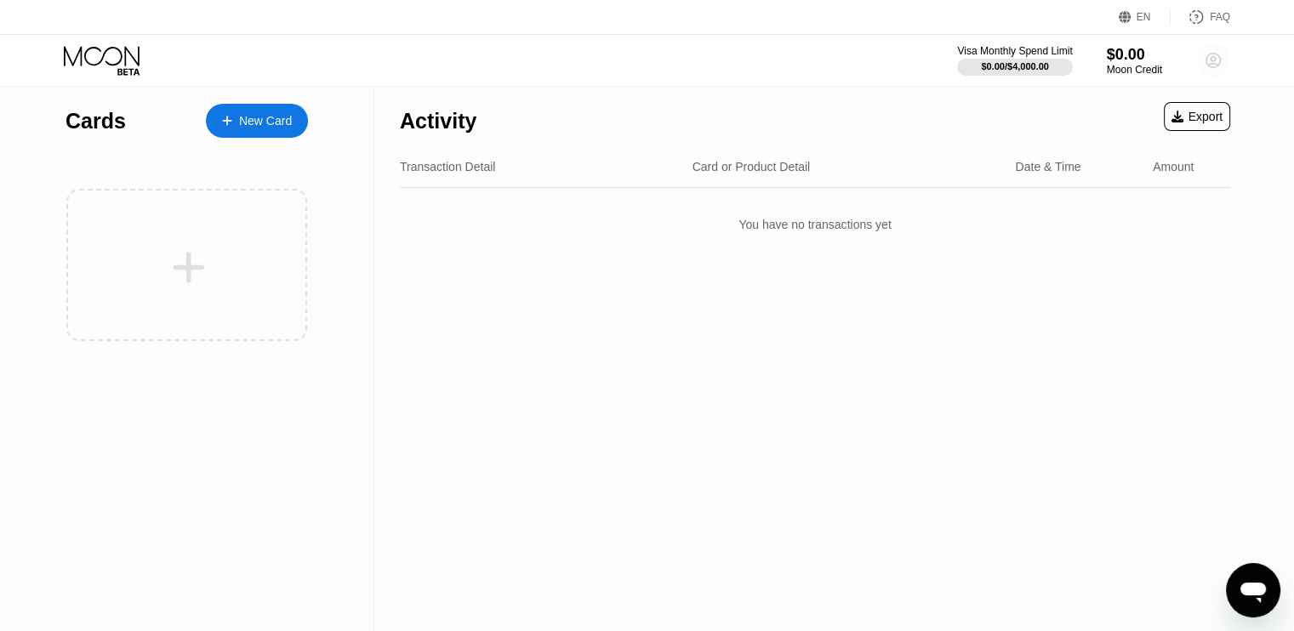
click at [1202, 61] on circle at bounding box center [1213, 60] width 34 height 34
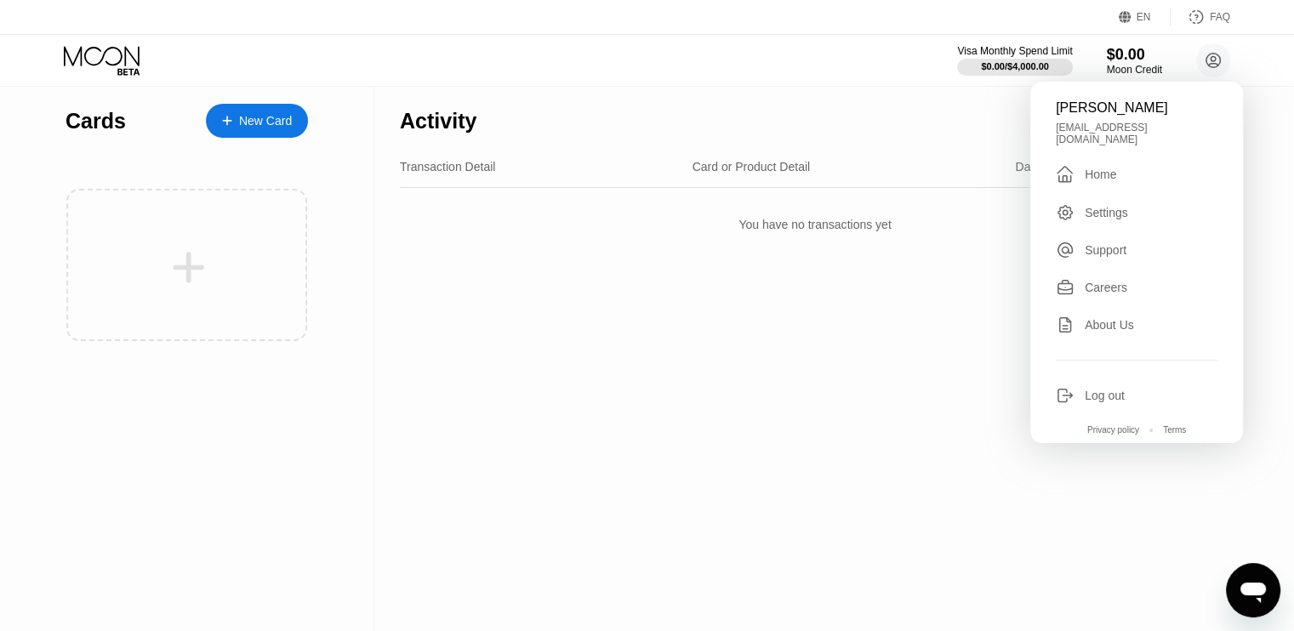
click at [1106, 401] on div "[PERSON_NAME] [EMAIL_ADDRESS][DOMAIN_NAME]  Home Settings Support Careers Abou…" at bounding box center [1136, 263] width 213 height 362
click at [1094, 389] on div "Log out" at bounding box center [1105, 396] width 40 height 14
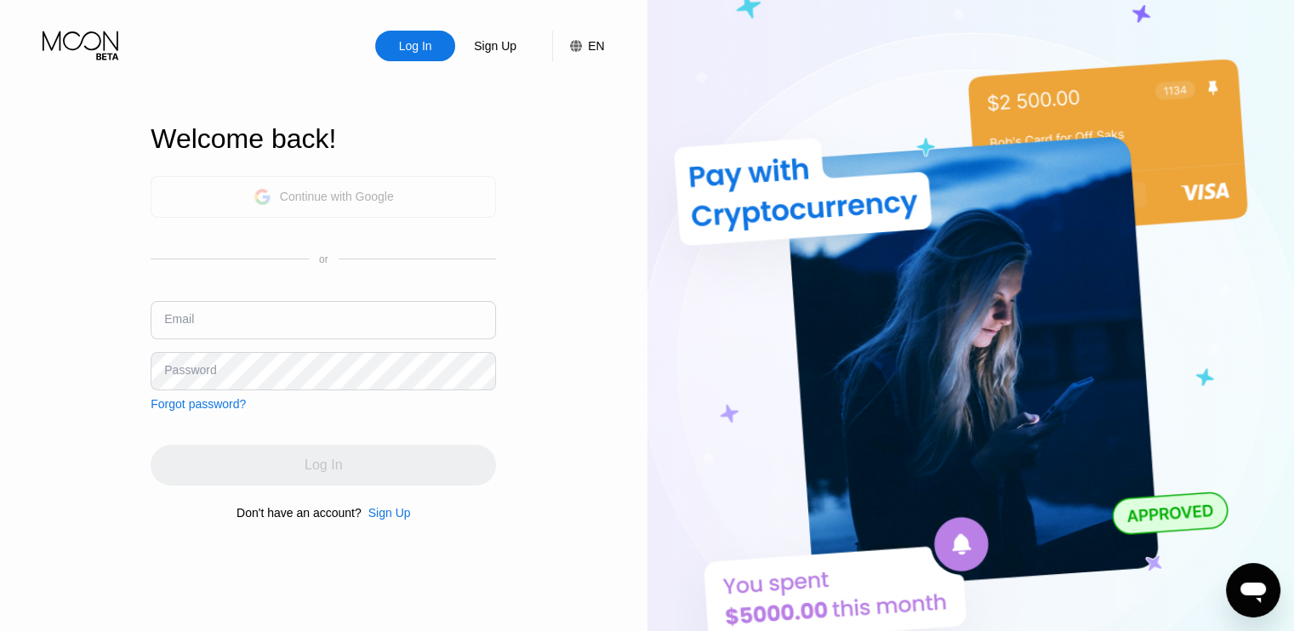
click at [338, 207] on div "Continue with Google" at bounding box center [324, 197] width 140 height 26
